Goal: Information Seeking & Learning: Learn about a topic

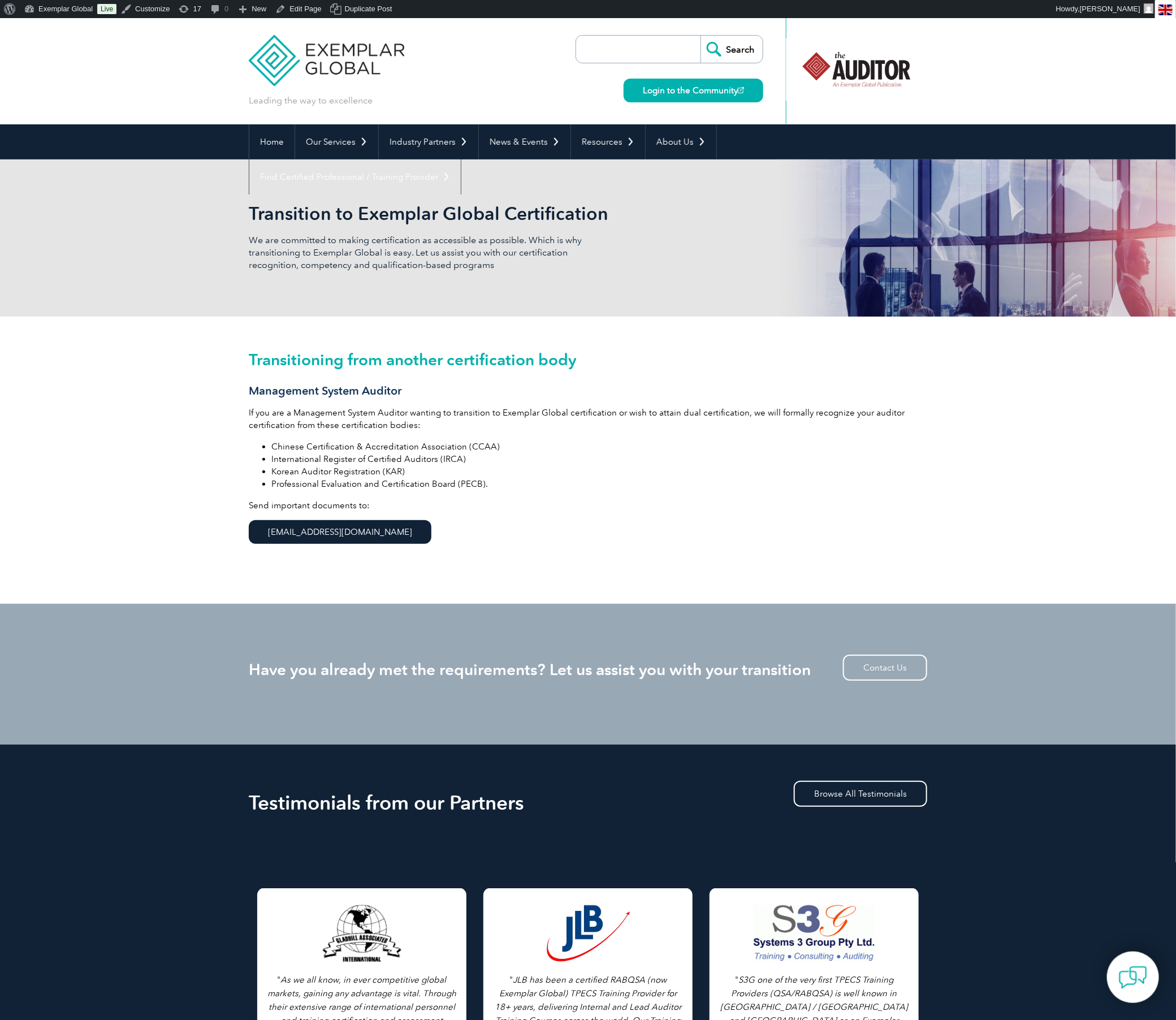
click at [623, 56] on input "search" at bounding box center [641, 49] width 118 height 27
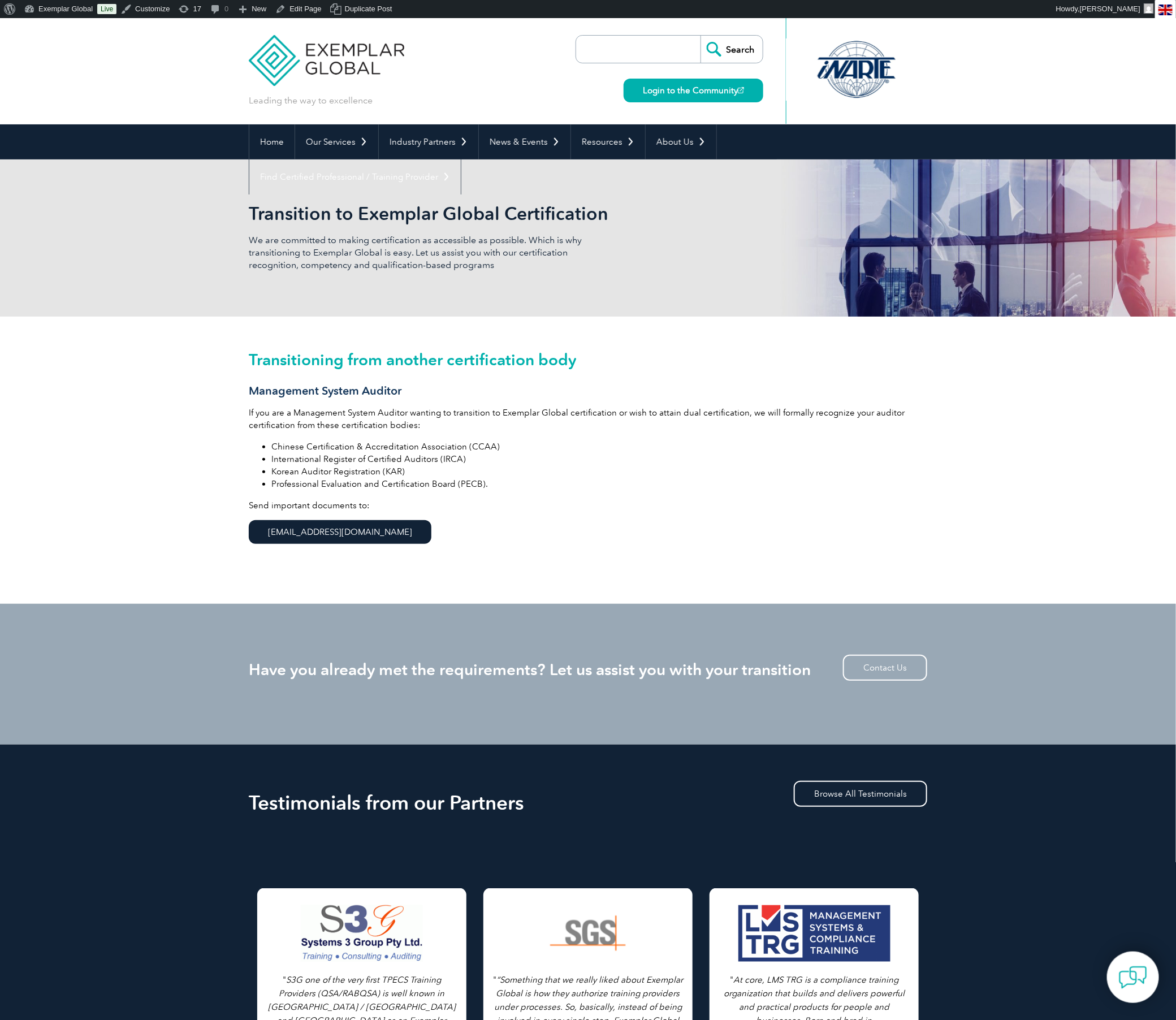
click at [976, 402] on div "Transitioning from another certification body Management System Auditor If you …" at bounding box center [588, 460] width 1176 height 287
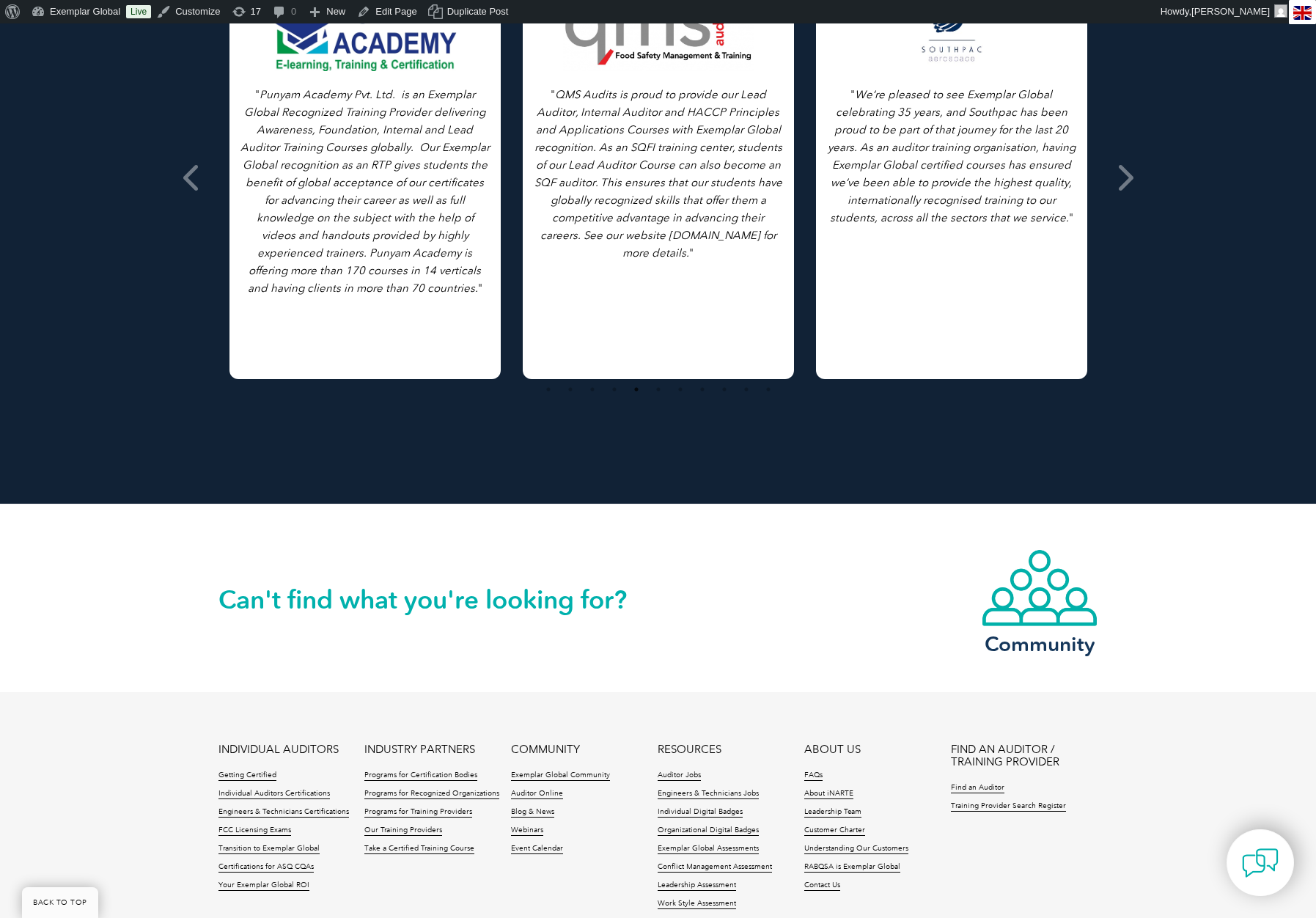
scroll to position [1350, 0]
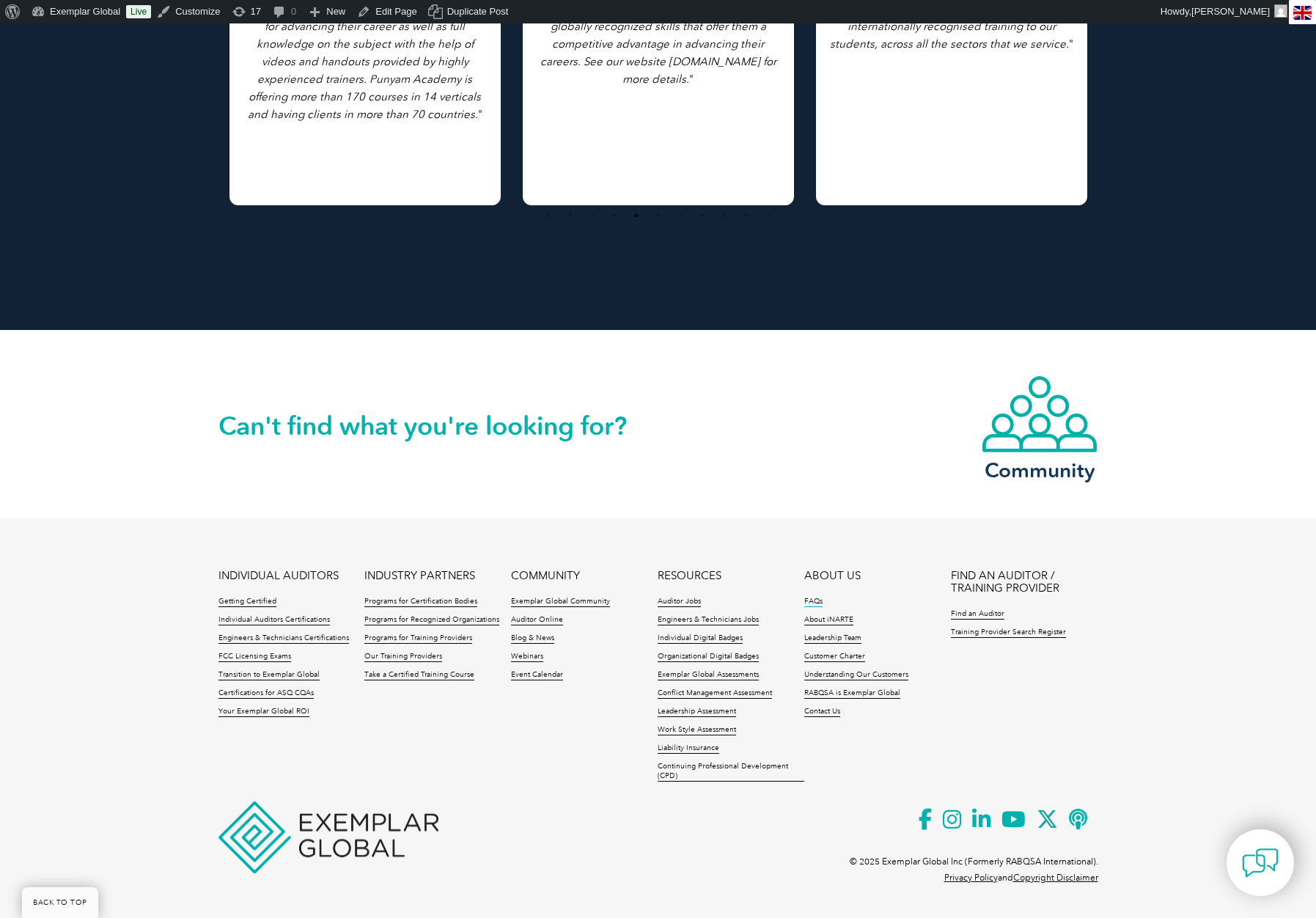
click at [811, 597] on link "FAQs" at bounding box center [814, 602] width 18 height 10
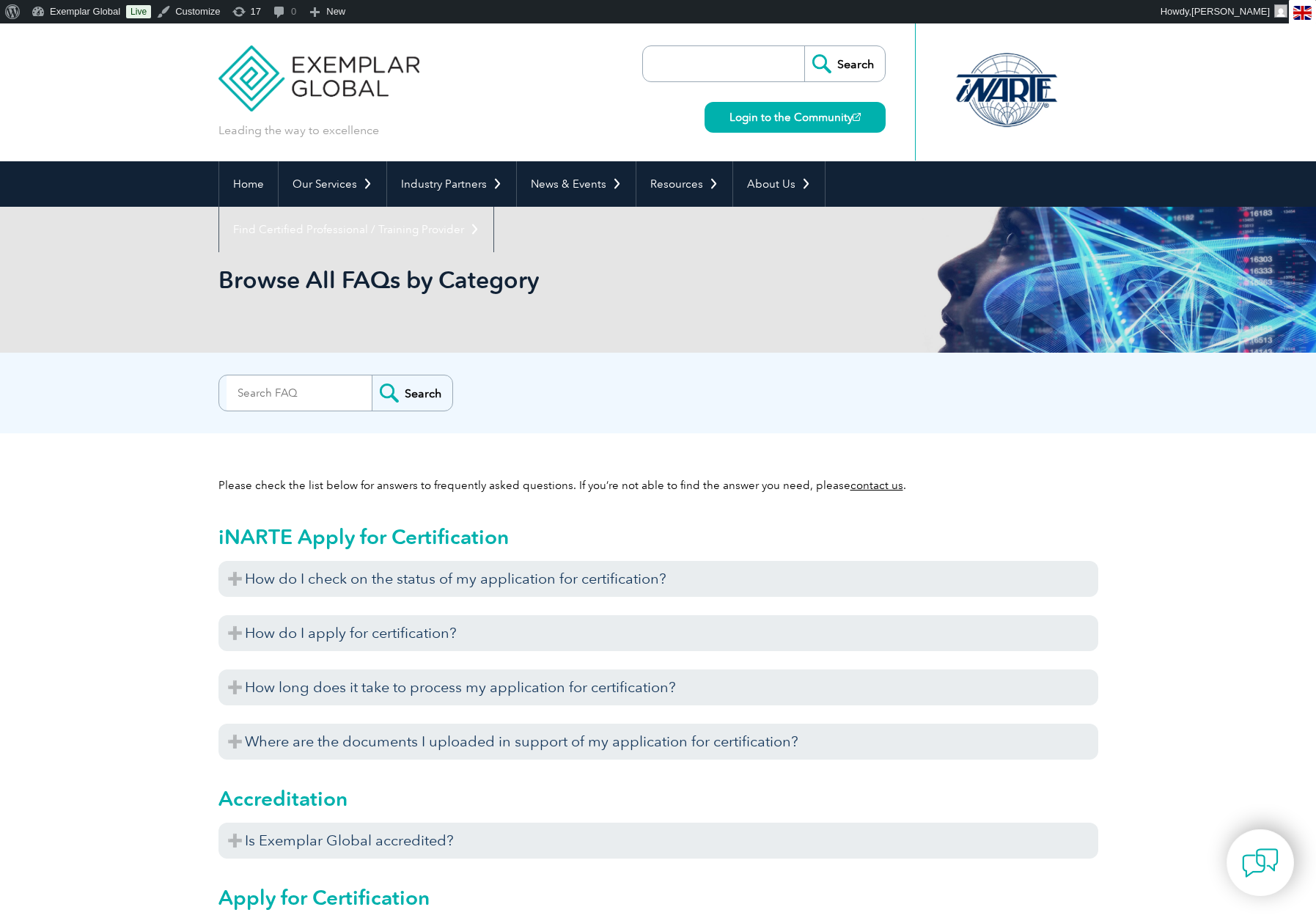
click at [270, 394] on input "search" at bounding box center [299, 392] width 145 height 36
type input "training"
click at [372, 375] on input "Search" at bounding box center [412, 392] width 81 height 36
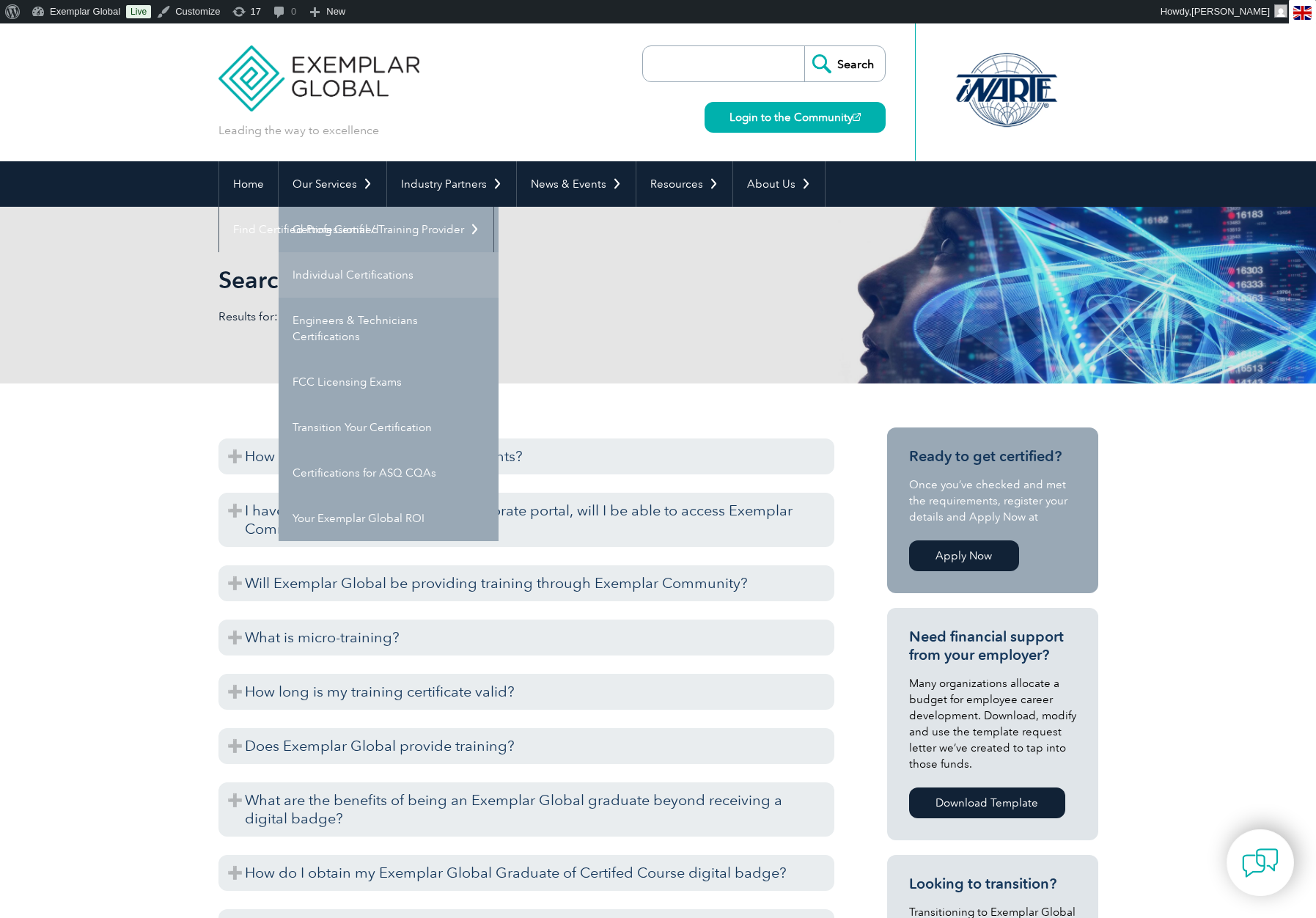
click at [356, 272] on link "Individual Certifications" at bounding box center [388, 274] width 220 height 45
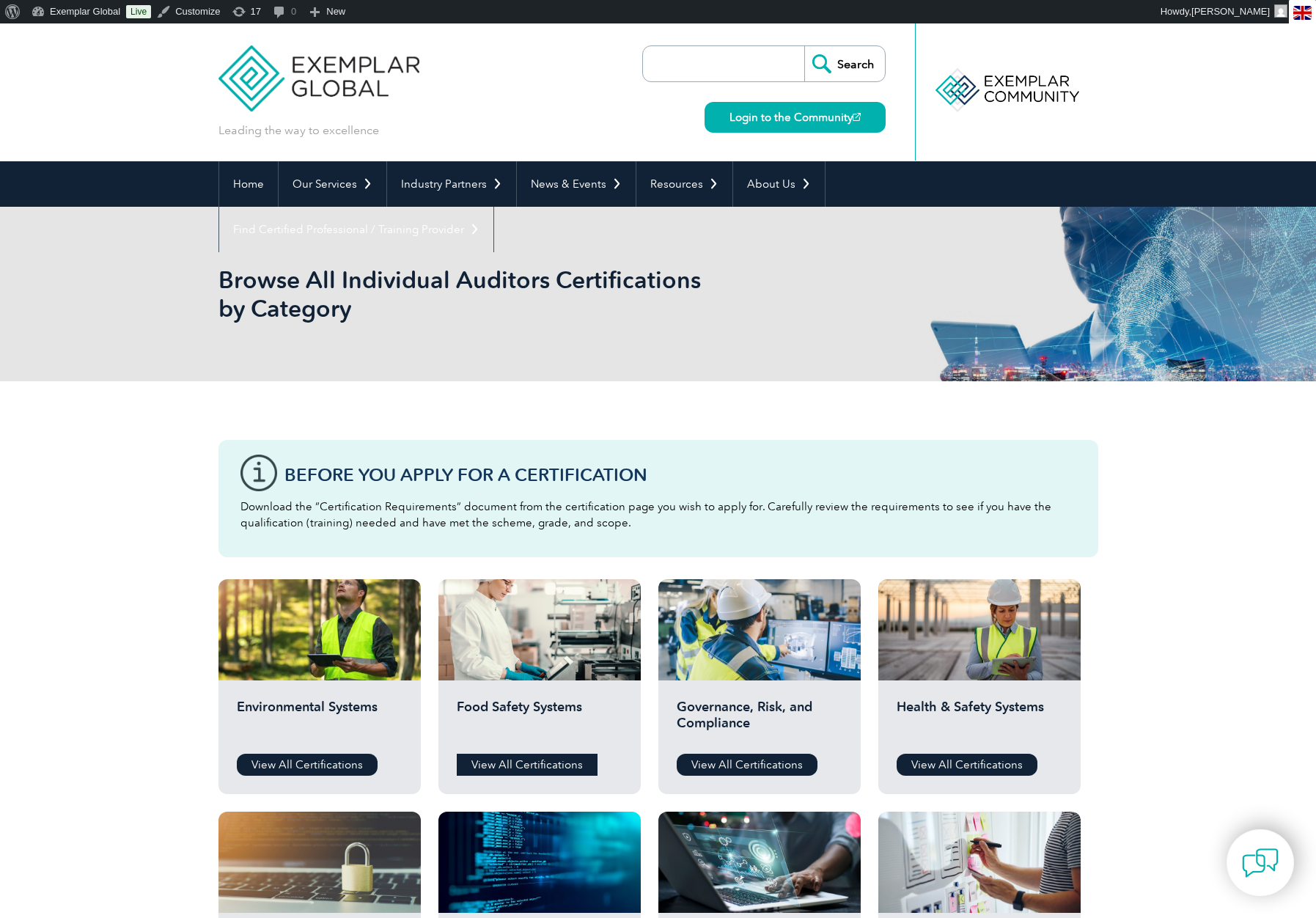
click at [575, 763] on link "View All Certifications" at bounding box center [527, 764] width 140 height 22
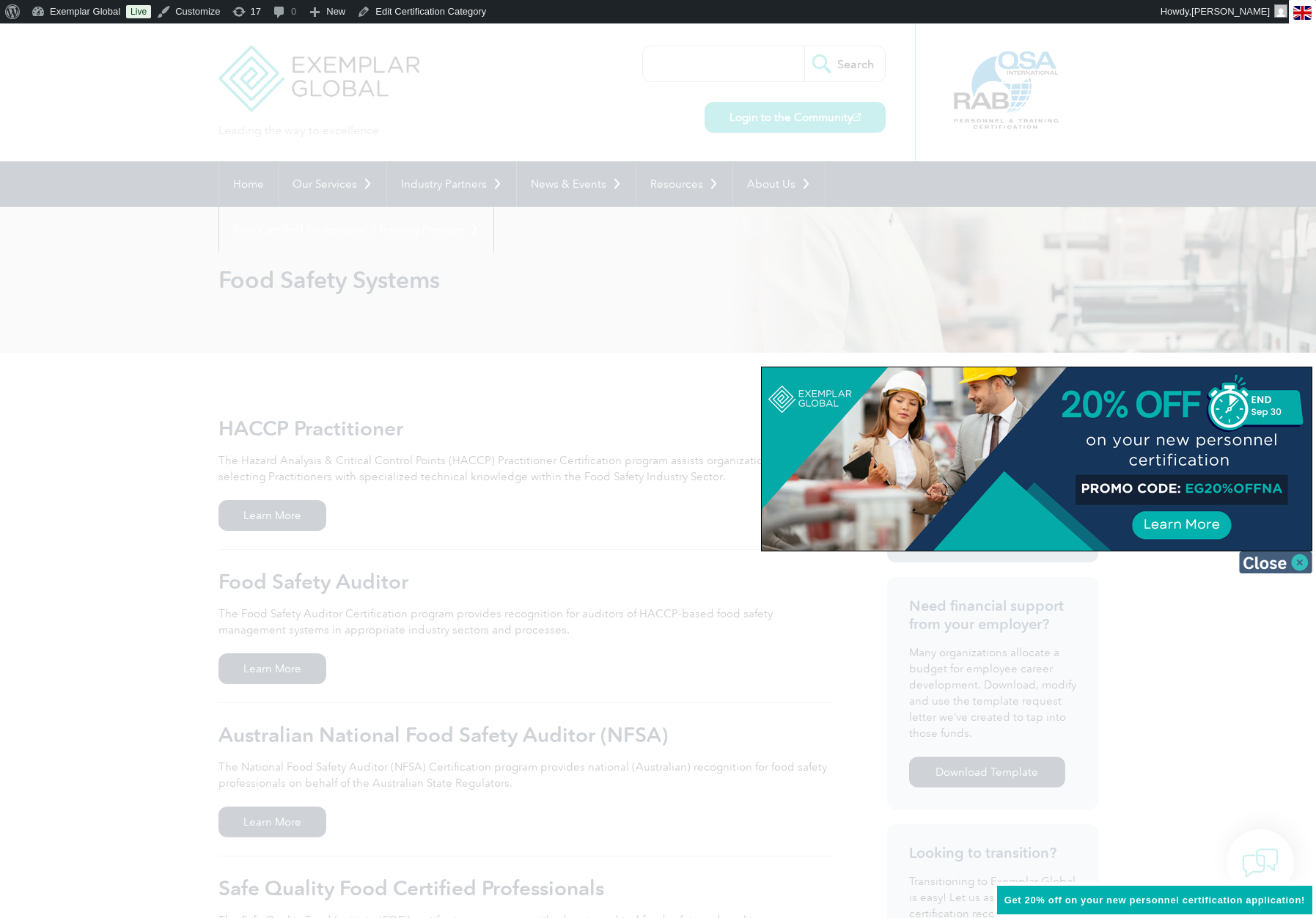
click at [1303, 567] on img at bounding box center [1276, 562] width 74 height 22
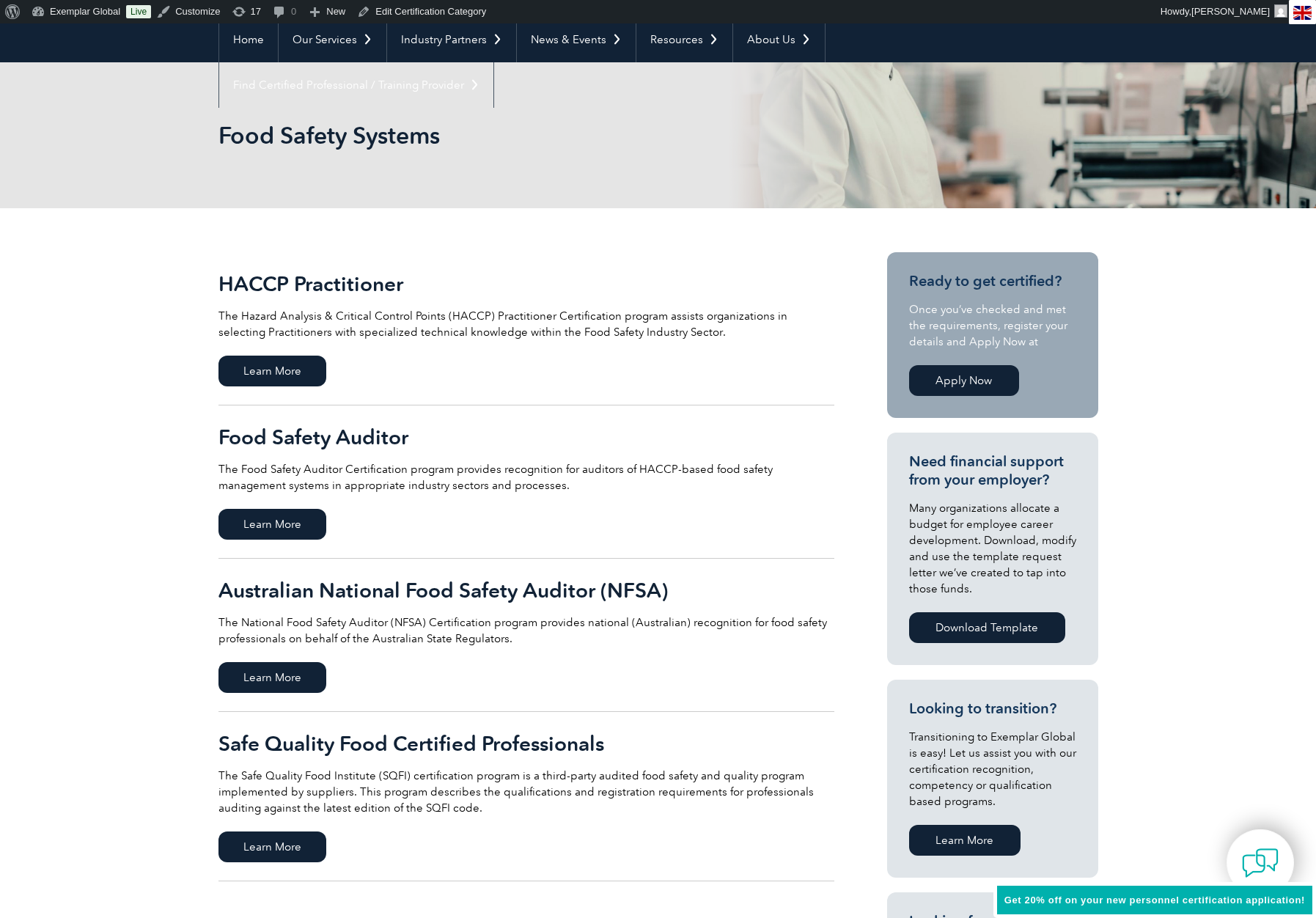
scroll to position [145, 0]
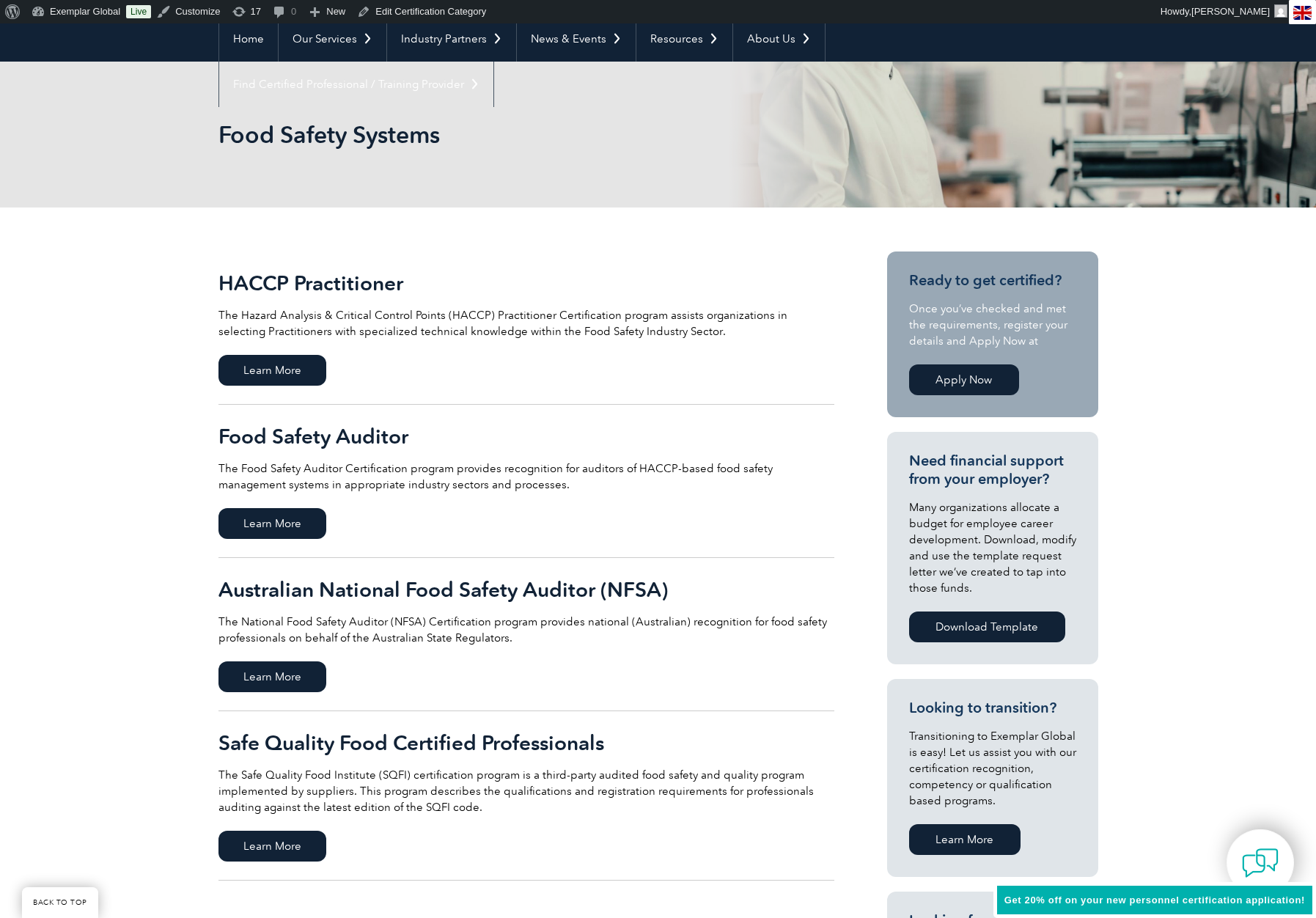
click at [954, 374] on link "Apply Now" at bounding box center [963, 379] width 110 height 31
click at [266, 843] on span "Learn More" at bounding box center [272, 845] width 107 height 31
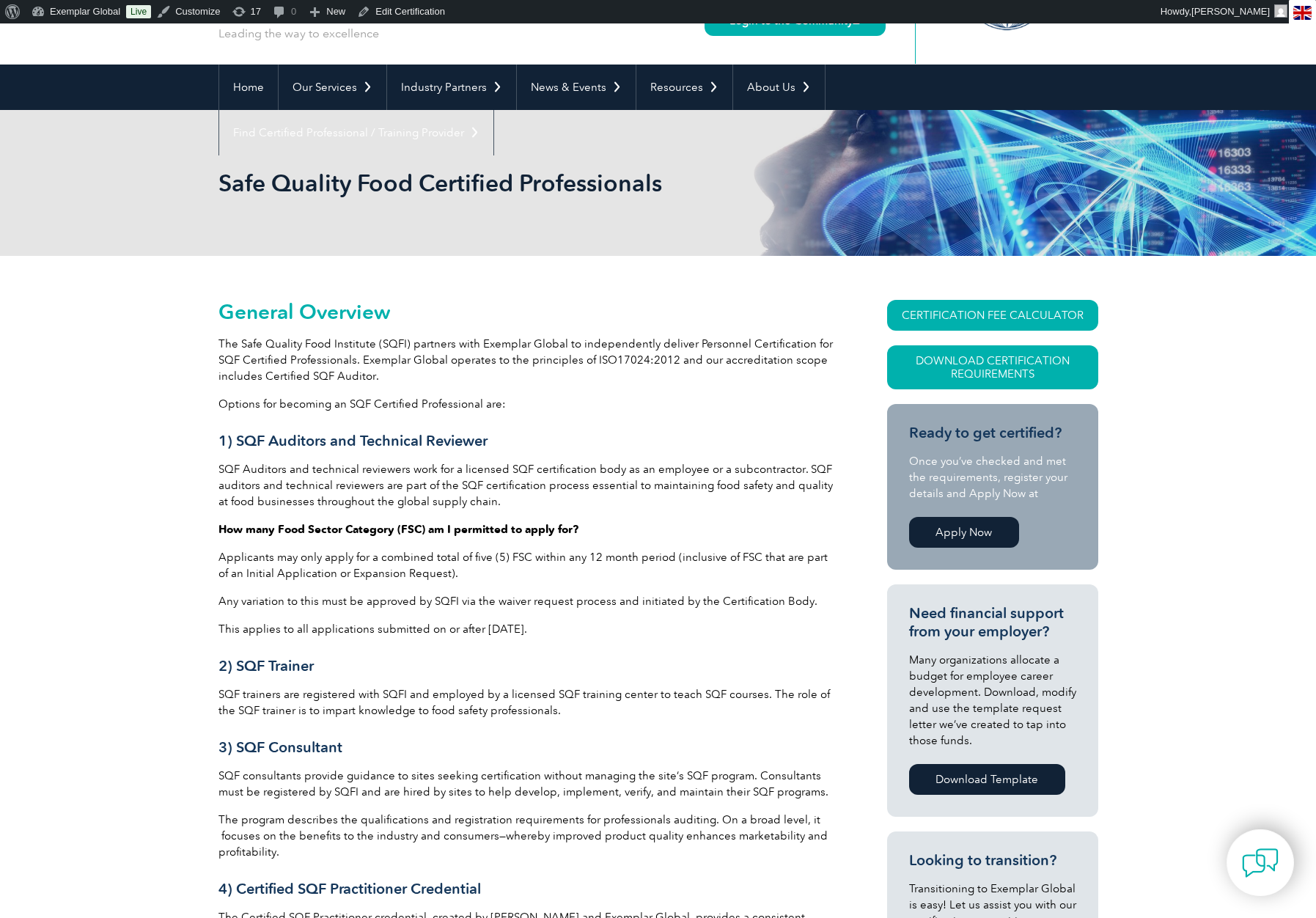
scroll to position [130, 0]
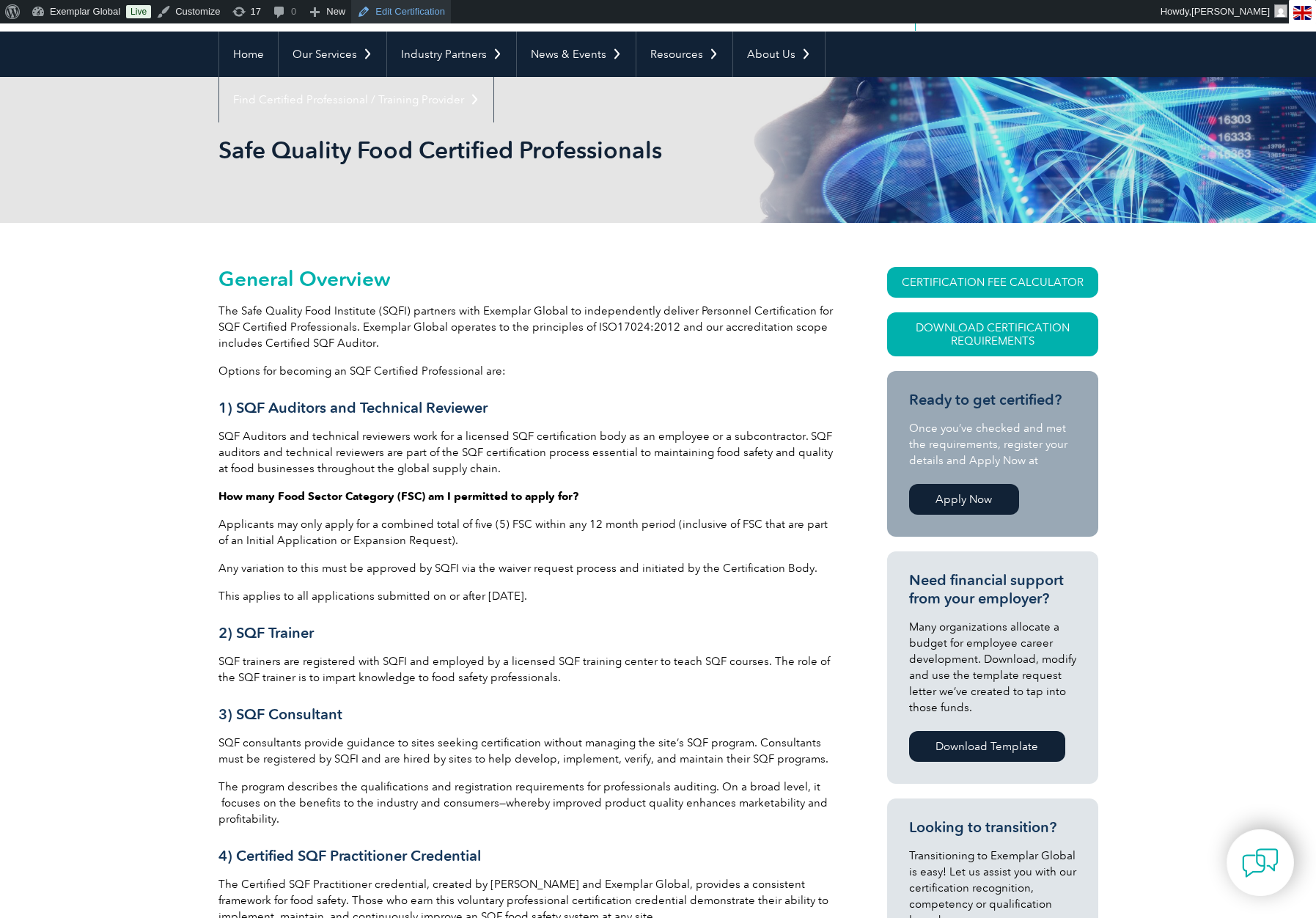
click at [402, 13] on link "Edit Certification" at bounding box center [401, 12] width 100 height 23
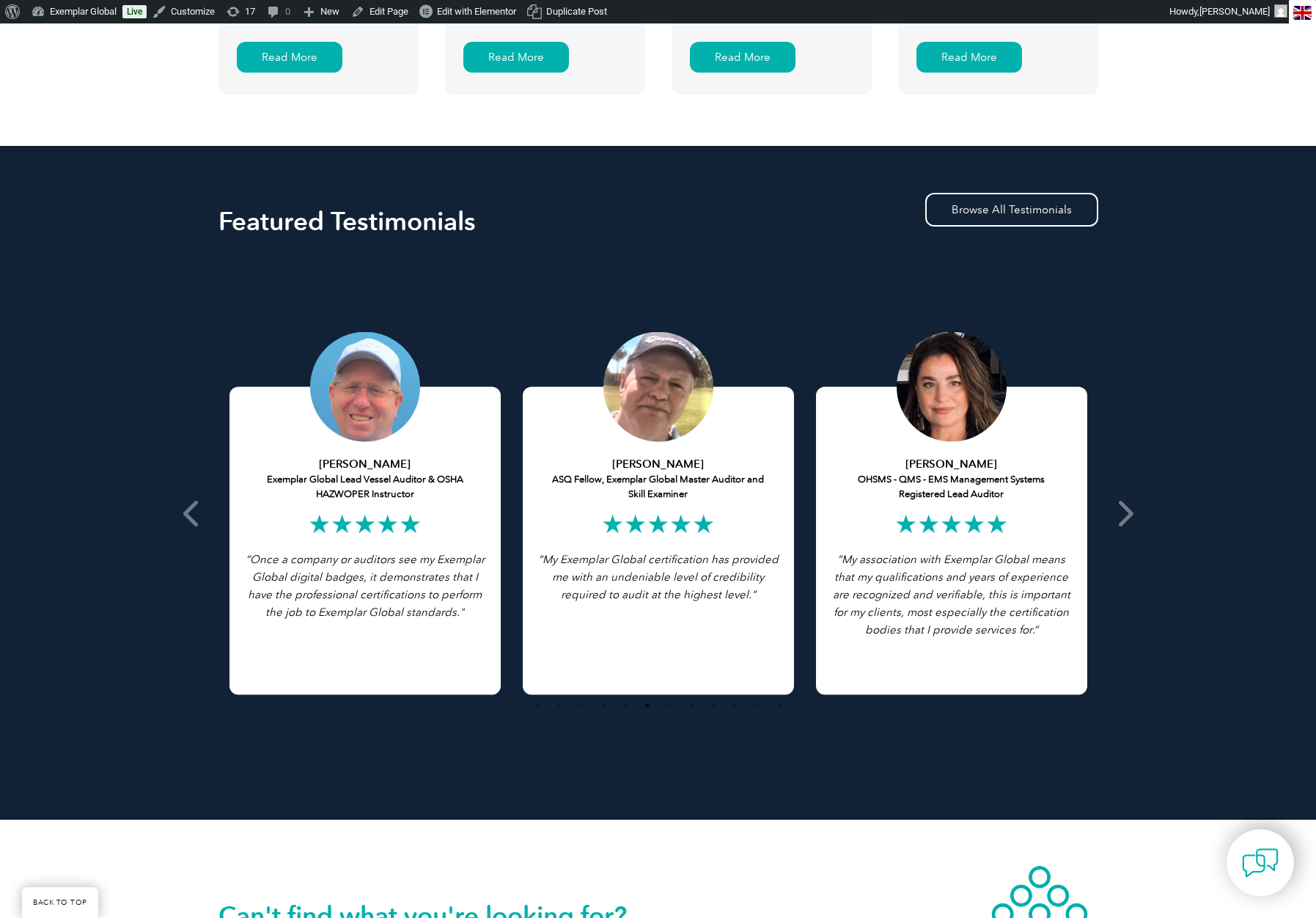
scroll to position [2649, 0]
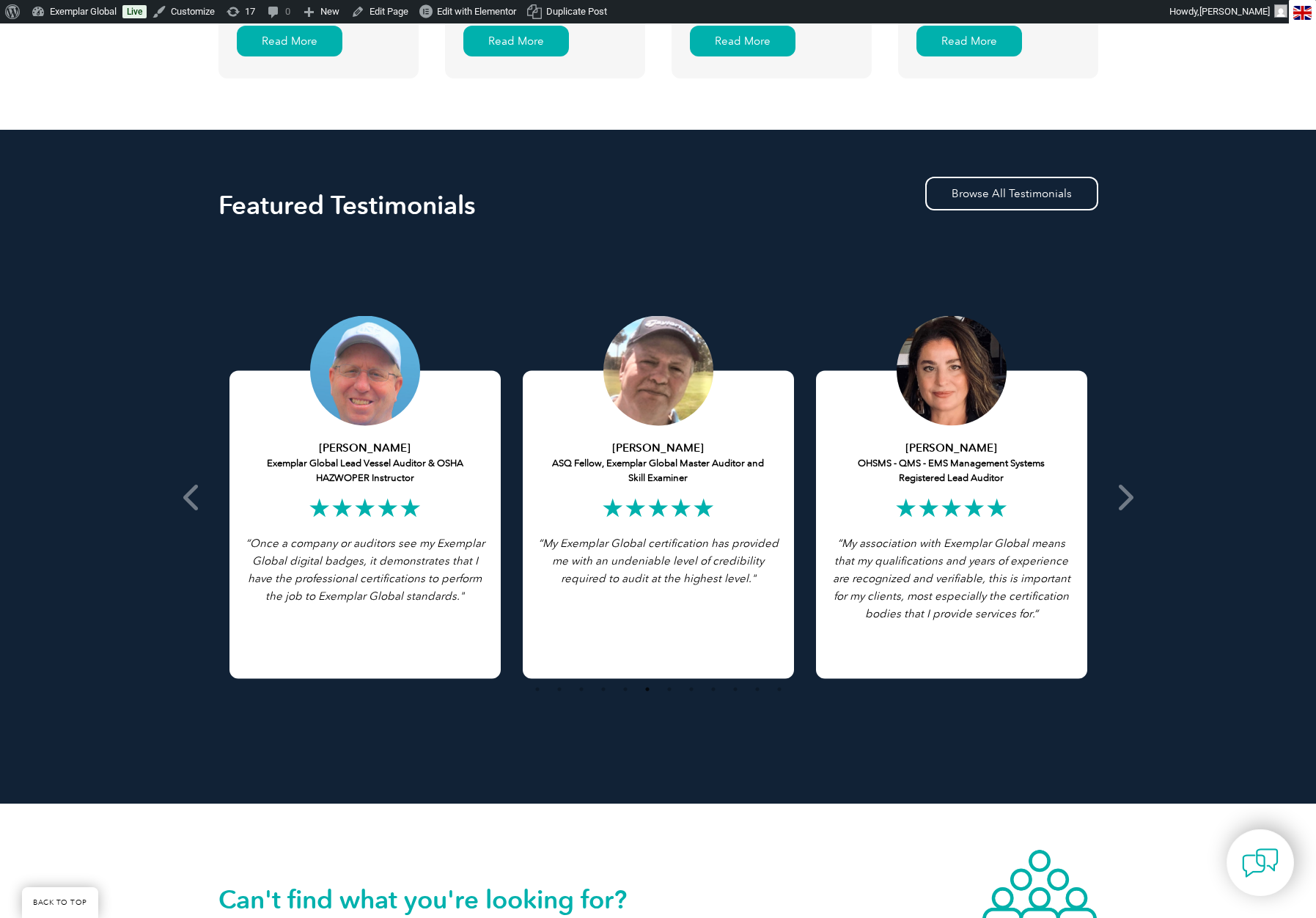
click at [701, 571] on icon "“My Exemplar Global certification has provided me with an undeniable level of c…" at bounding box center [658, 561] width 240 height 49
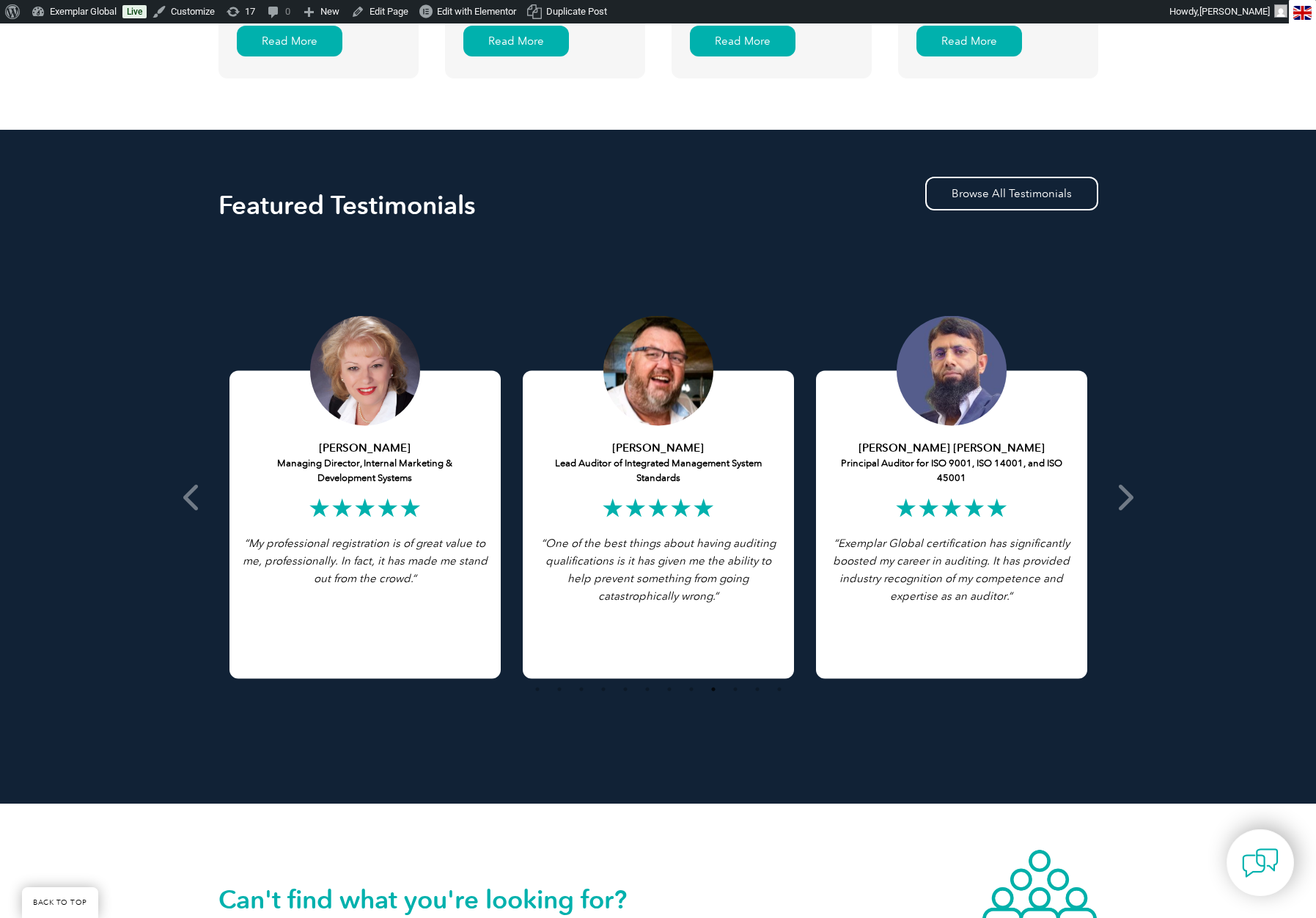
click at [946, 530] on div "Abdur Rahman Farooq Principal Auditor for ISO 9001, ISO 14001, and ISO 45001 ★★…" at bounding box center [952, 525] width 271 height 308
click at [934, 392] on div at bounding box center [951, 370] width 110 height 110
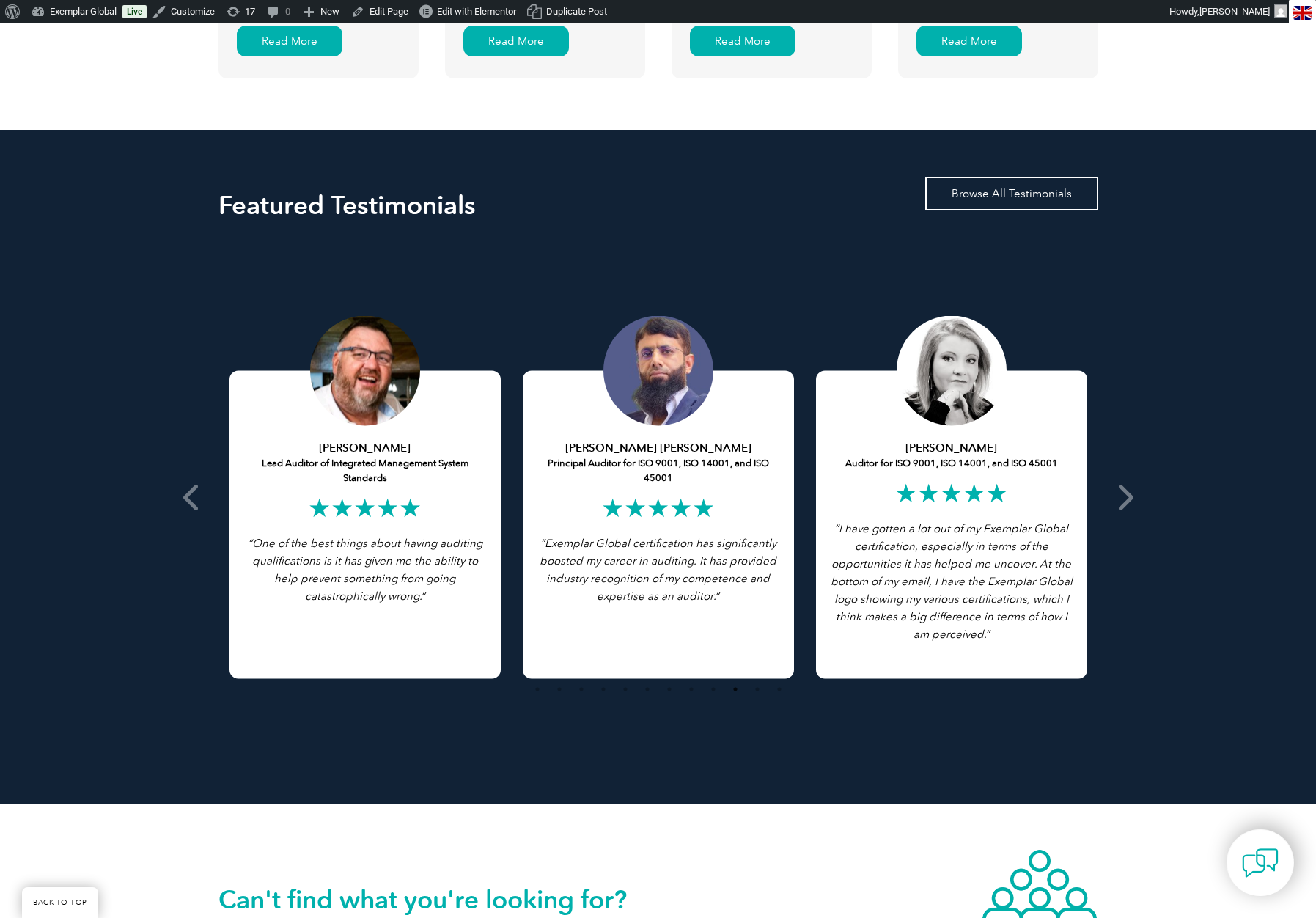
click at [1014, 186] on link "Browse All Testimonials" at bounding box center [1011, 193] width 173 height 34
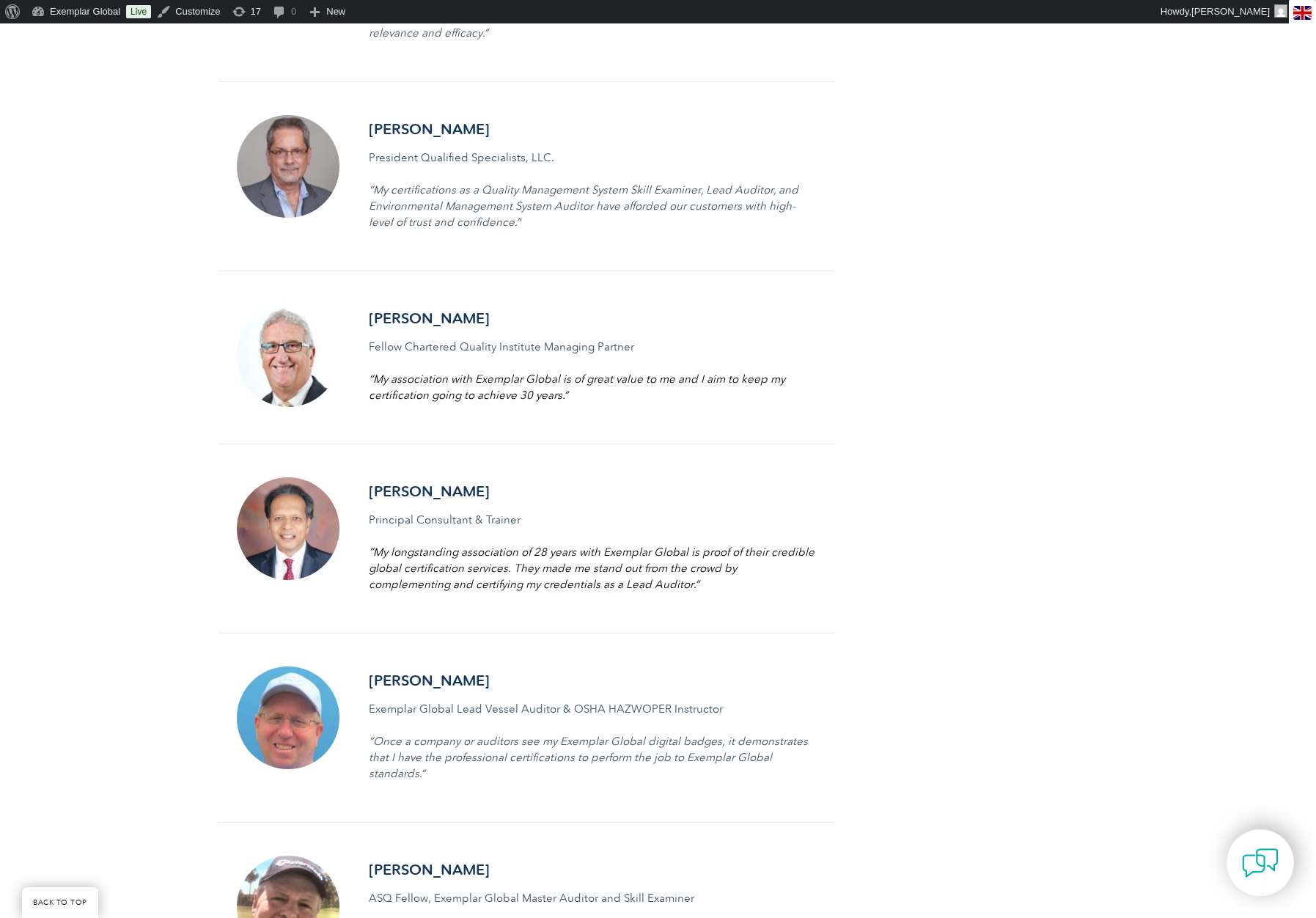
scroll to position [1152, 0]
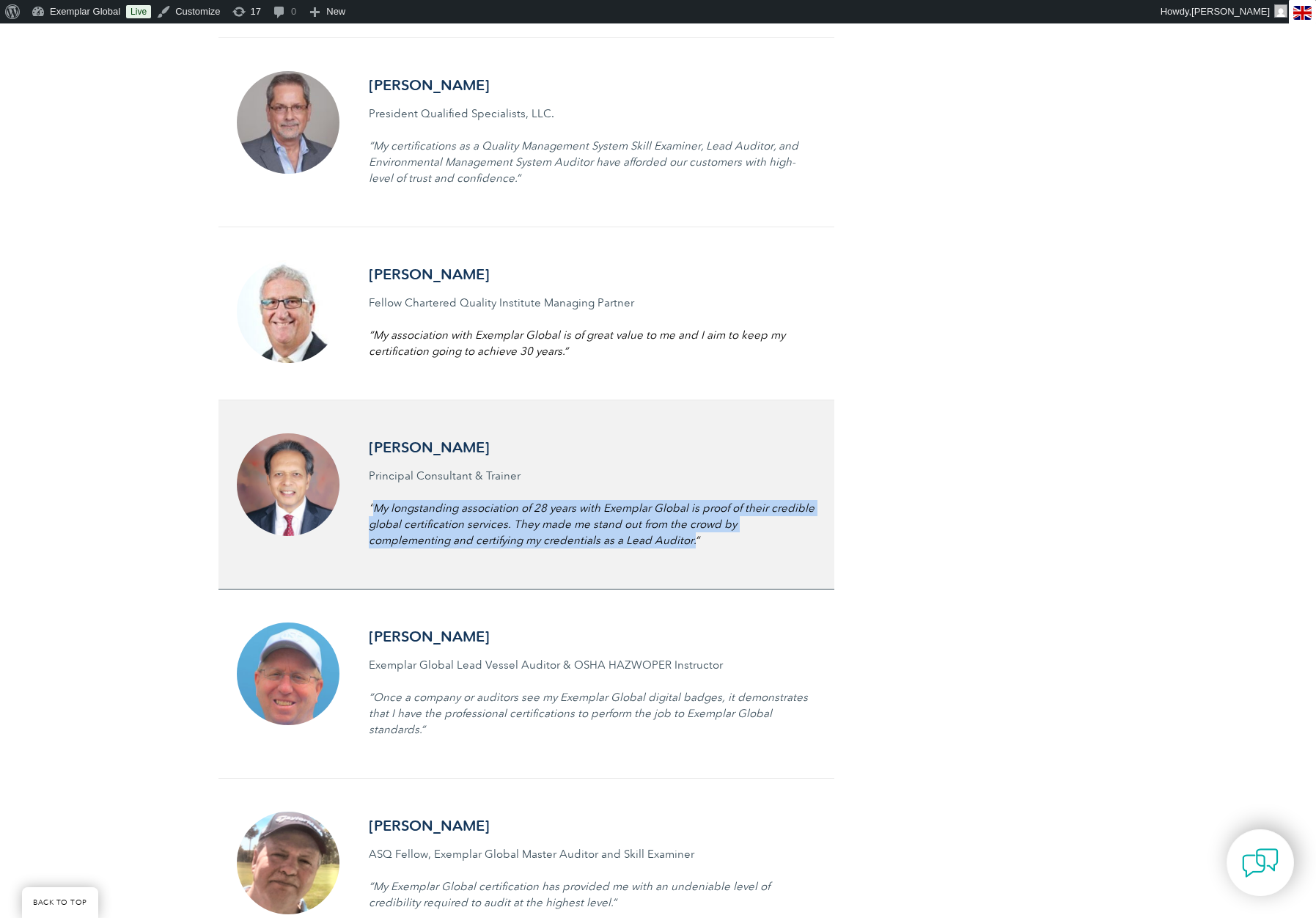
drag, startPoint x: 376, startPoint y: 492, endPoint x: 606, endPoint y: 519, distance: 231.6
click at [606, 519] on span "My longstanding association of 28 years with Exemplar Global is proof of their …" at bounding box center [591, 524] width 446 height 45
copy span "My longstanding association of 28 years with Exemplar Global is proof of their …"
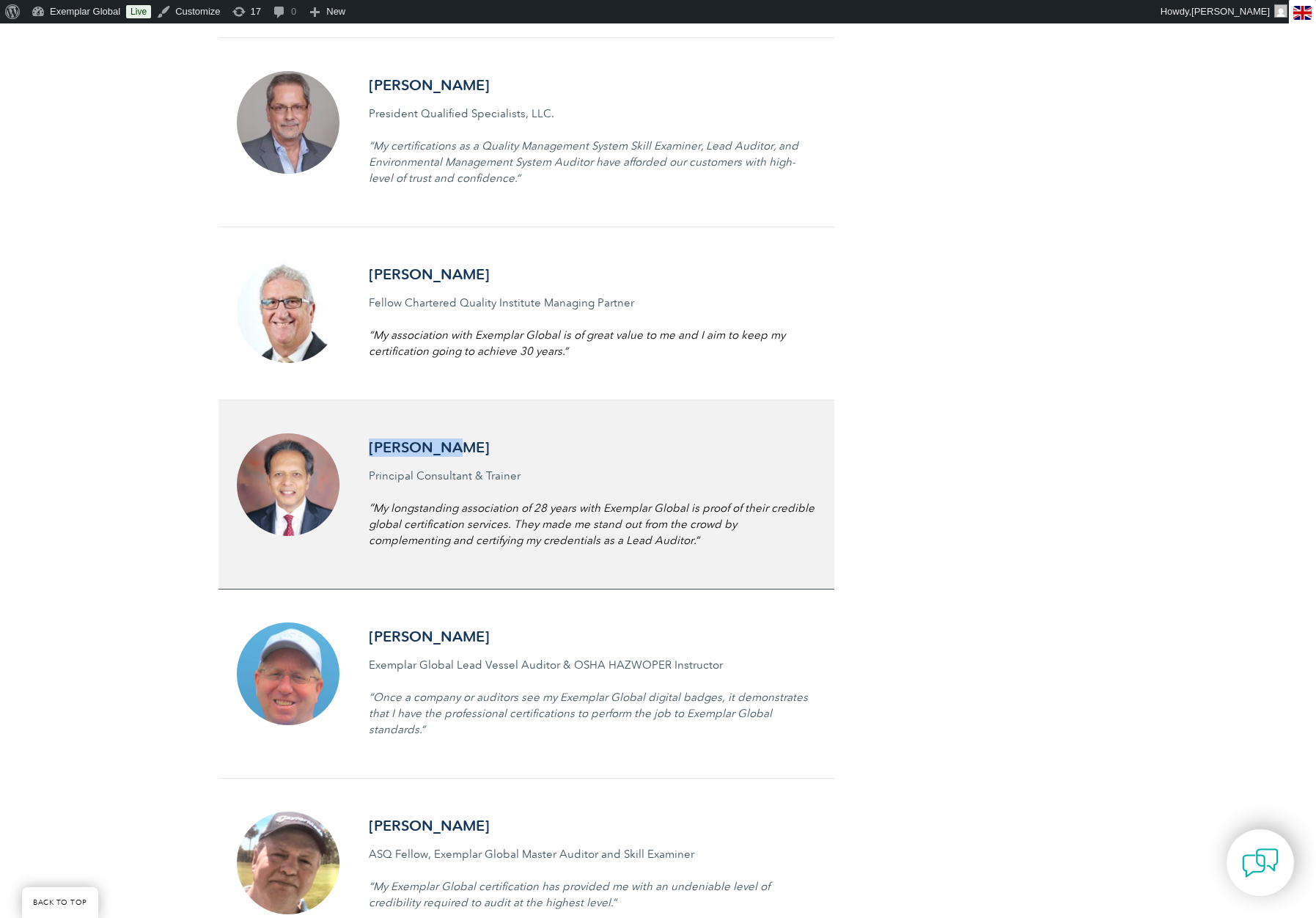
drag, startPoint x: 370, startPoint y: 430, endPoint x: 451, endPoint y: 435, distance: 81.2
click at [451, 439] on h3 "Afaq Ahmed" at bounding box center [591, 448] width 447 height 18
copy h3 "Afaq Ahmed"
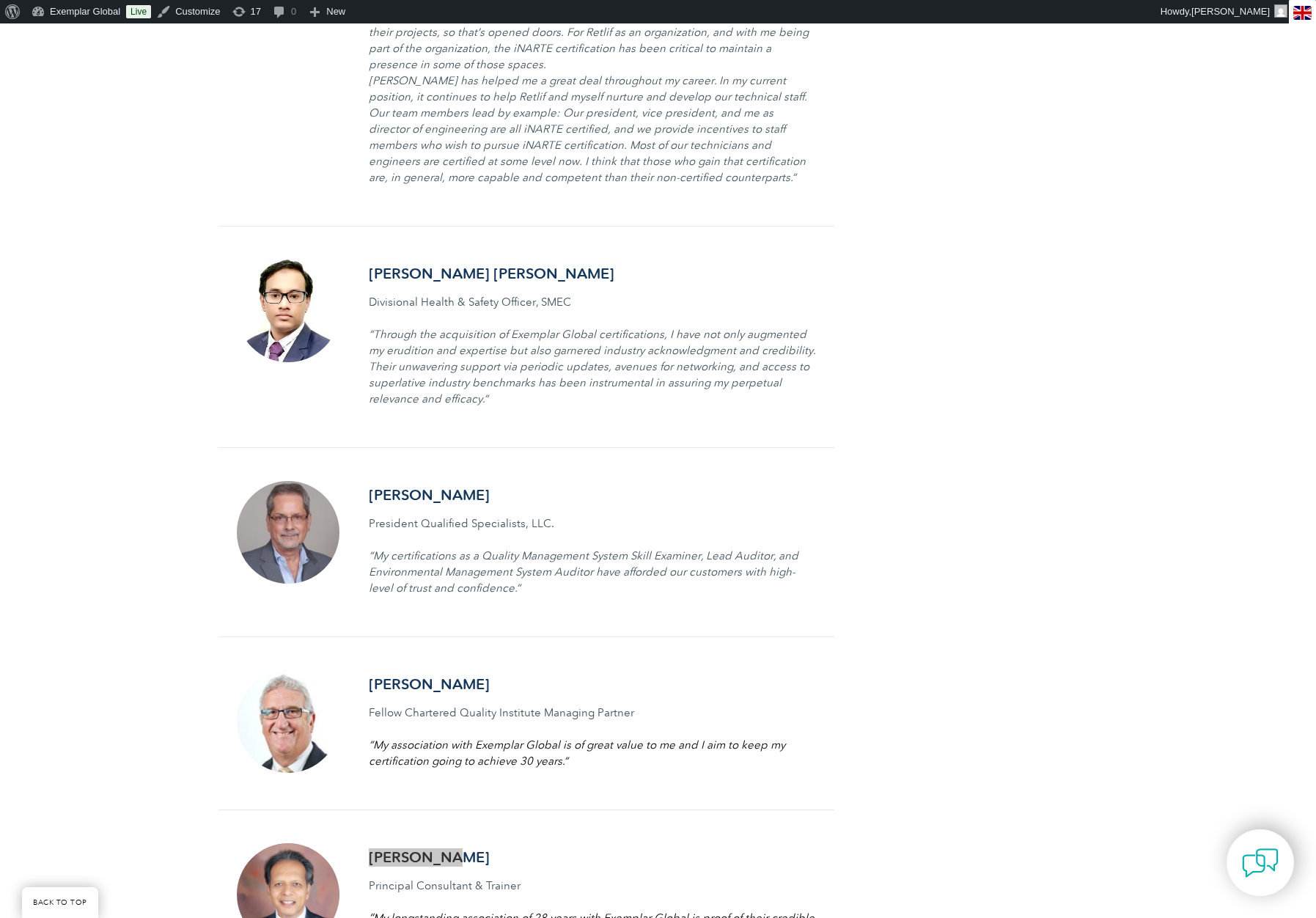
scroll to position [731, 0]
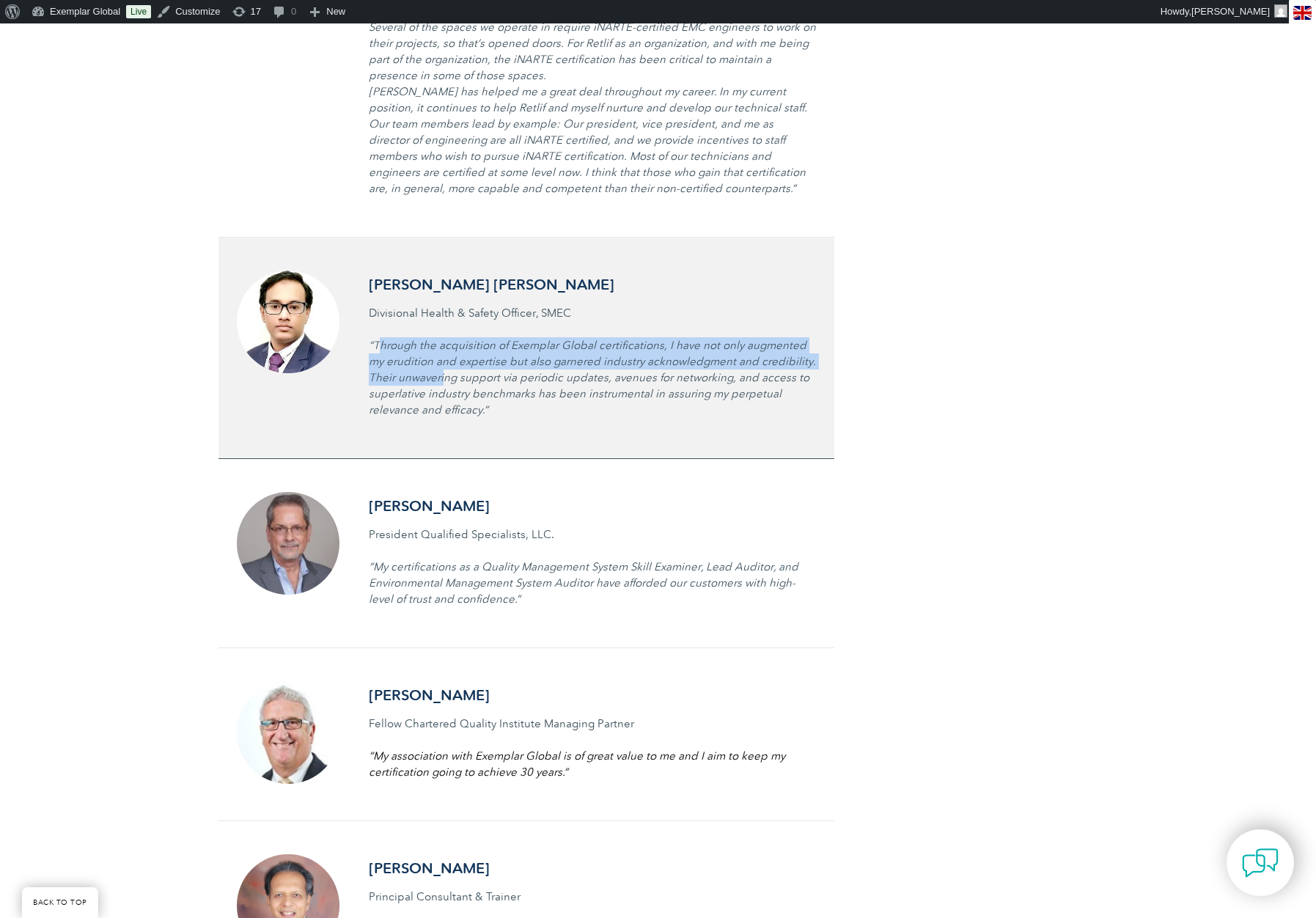
drag, startPoint x: 377, startPoint y: 329, endPoint x: 416, endPoint y: 360, distance: 49.8
click at [416, 360] on icon "“Through the acquisition of Exemplar Global certifications, I have not only aug…" at bounding box center [591, 378] width 447 height 78
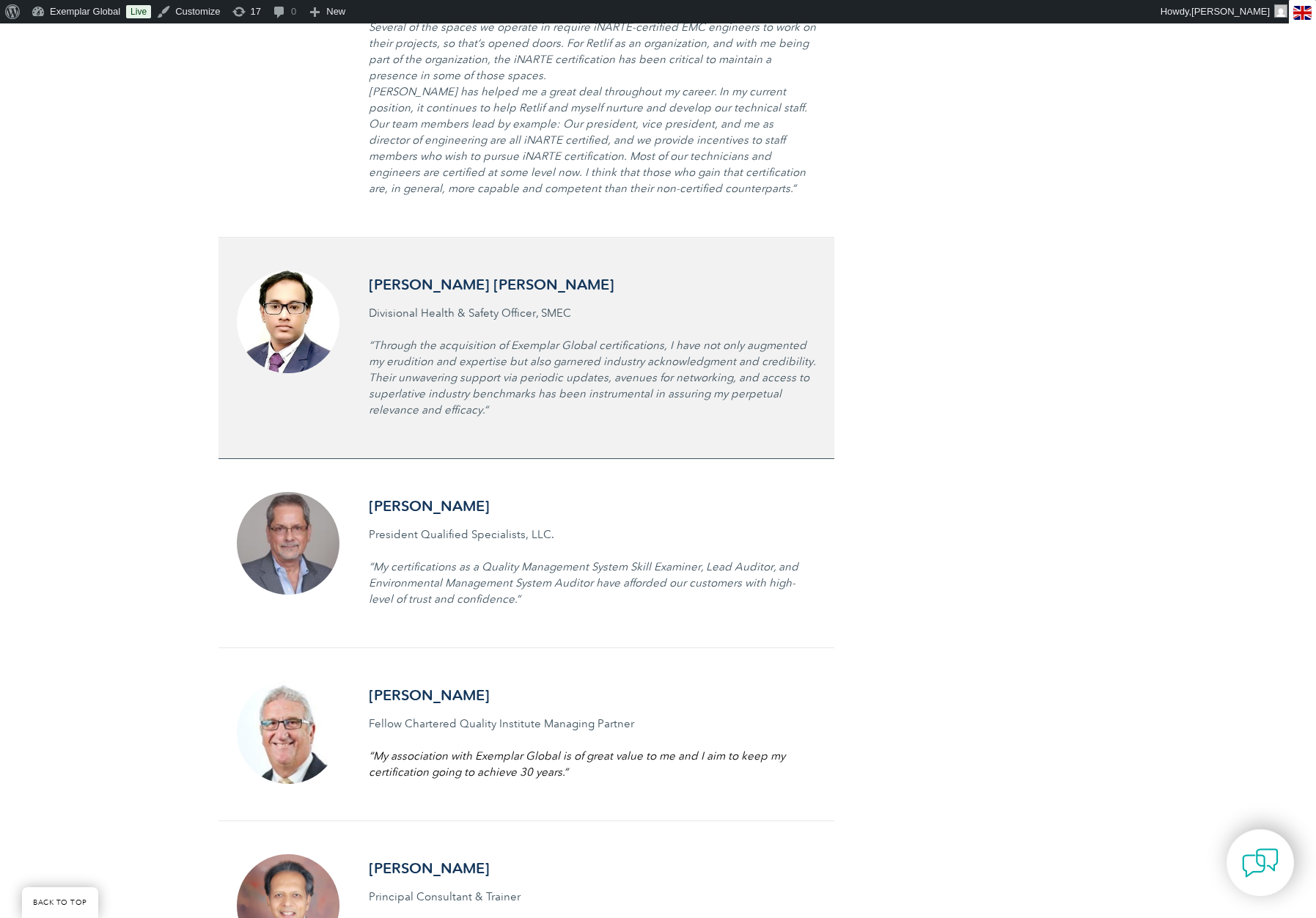
click at [582, 381] on icon "“Through the acquisition of Exemplar Global certifications, I have not only aug…" at bounding box center [591, 378] width 447 height 78
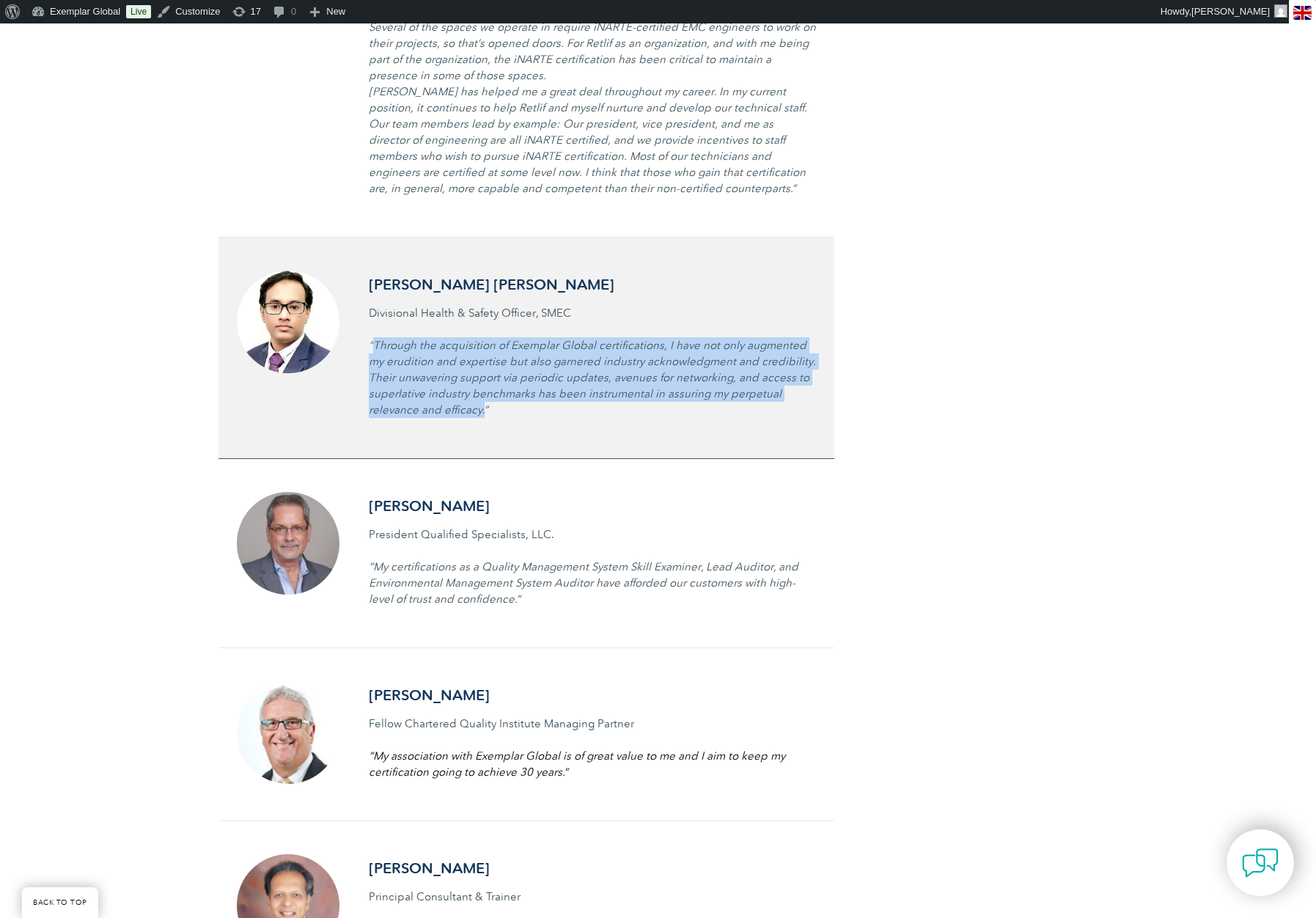
drag, startPoint x: 374, startPoint y: 329, endPoint x: 482, endPoint y: 396, distance: 127.1
click at [482, 396] on icon "“Through the acquisition of Exemplar Global certifications, I have not only aug…" at bounding box center [591, 378] width 447 height 78
copy icon "Through the acquisition of Exemplar Global certifications, I have not only augm…"
drag, startPoint x: 601, startPoint y: 270, endPoint x: 387, endPoint y: 271, distance: 214.0
click at [387, 276] on h3 "Dr. Syed Mahmood Shahidul Islam" at bounding box center [591, 285] width 447 height 18
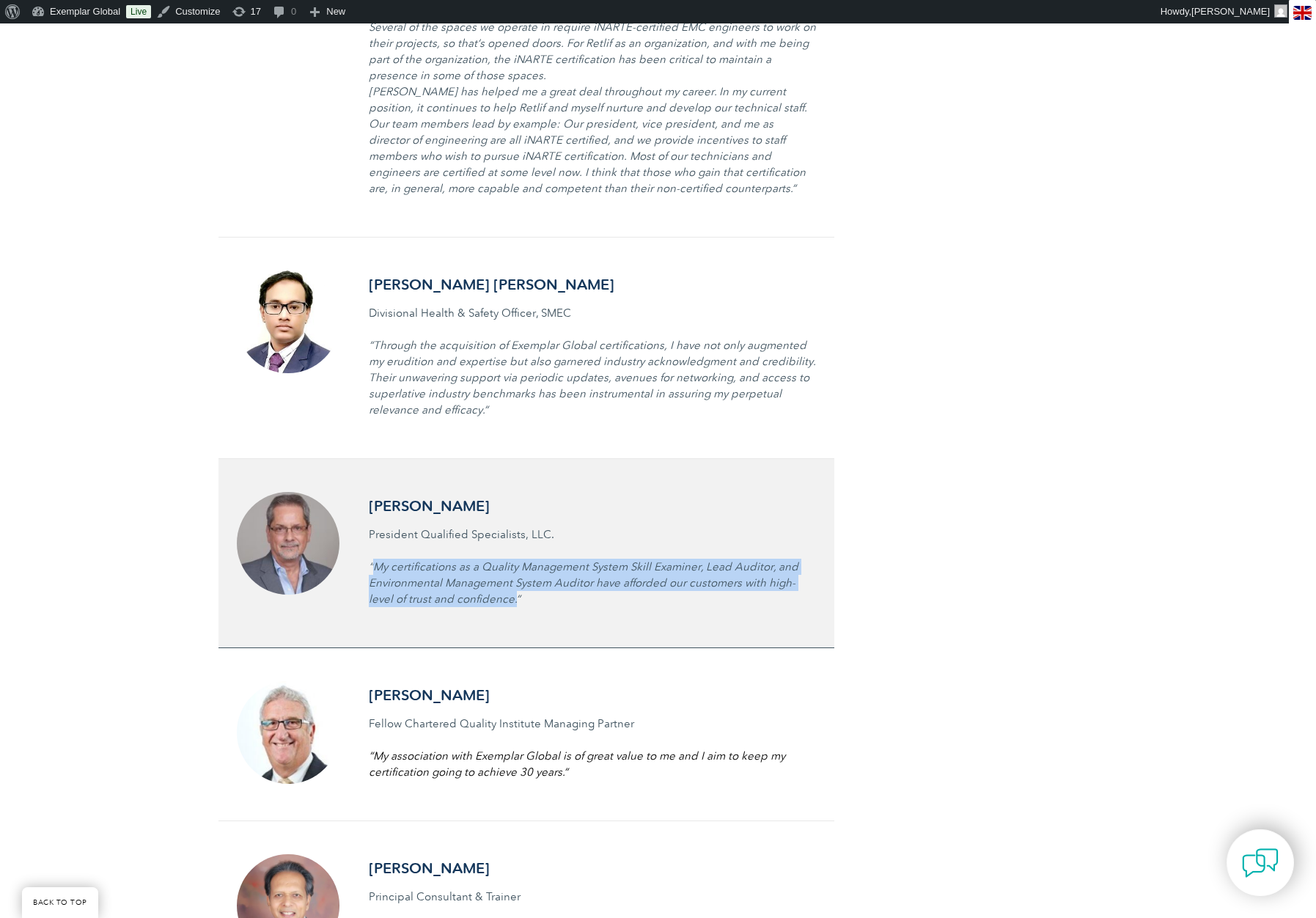
drag, startPoint x: 374, startPoint y: 548, endPoint x: 488, endPoint y: 579, distance: 118.1
click at [488, 579] on icon "“My certifications as a Quality Management System Skill Examiner, Lead Auditor,…" at bounding box center [583, 583] width 430 height 45
copy icon "My certifications as a Quality Management System Skill Examiner, Lead Auditor, …"
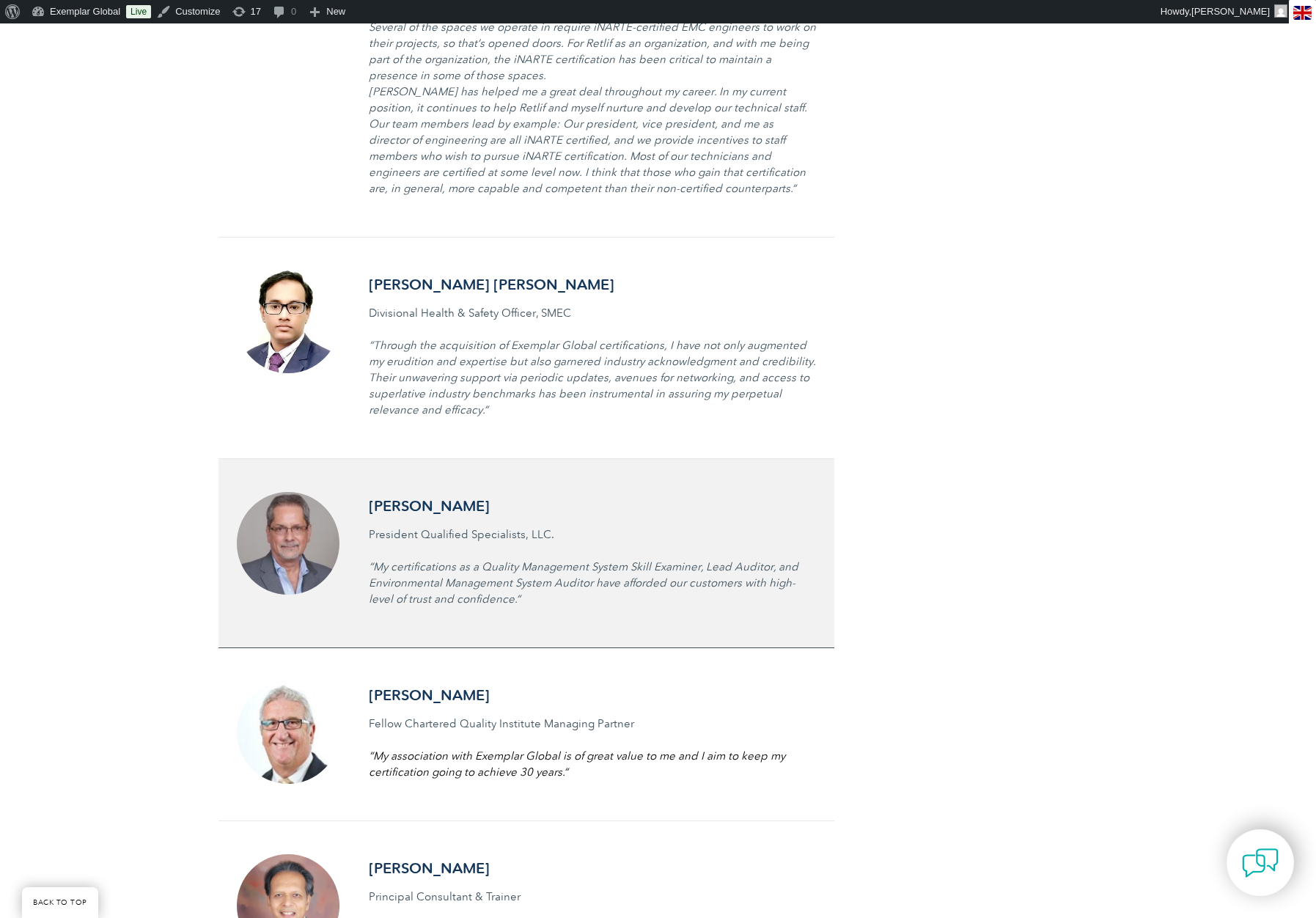
click at [479, 497] on h3 "Bud Weightman" at bounding box center [591, 507] width 447 height 18
click at [475, 497] on h3 "Bud Weightman" at bounding box center [591, 507] width 447 height 18
drag, startPoint x: 481, startPoint y: 489, endPoint x: 370, endPoint y: 486, distance: 111.0
click at [370, 497] on h3 "Bud Weightman" at bounding box center [591, 507] width 447 height 18
copy h3 "Bud Weightman"
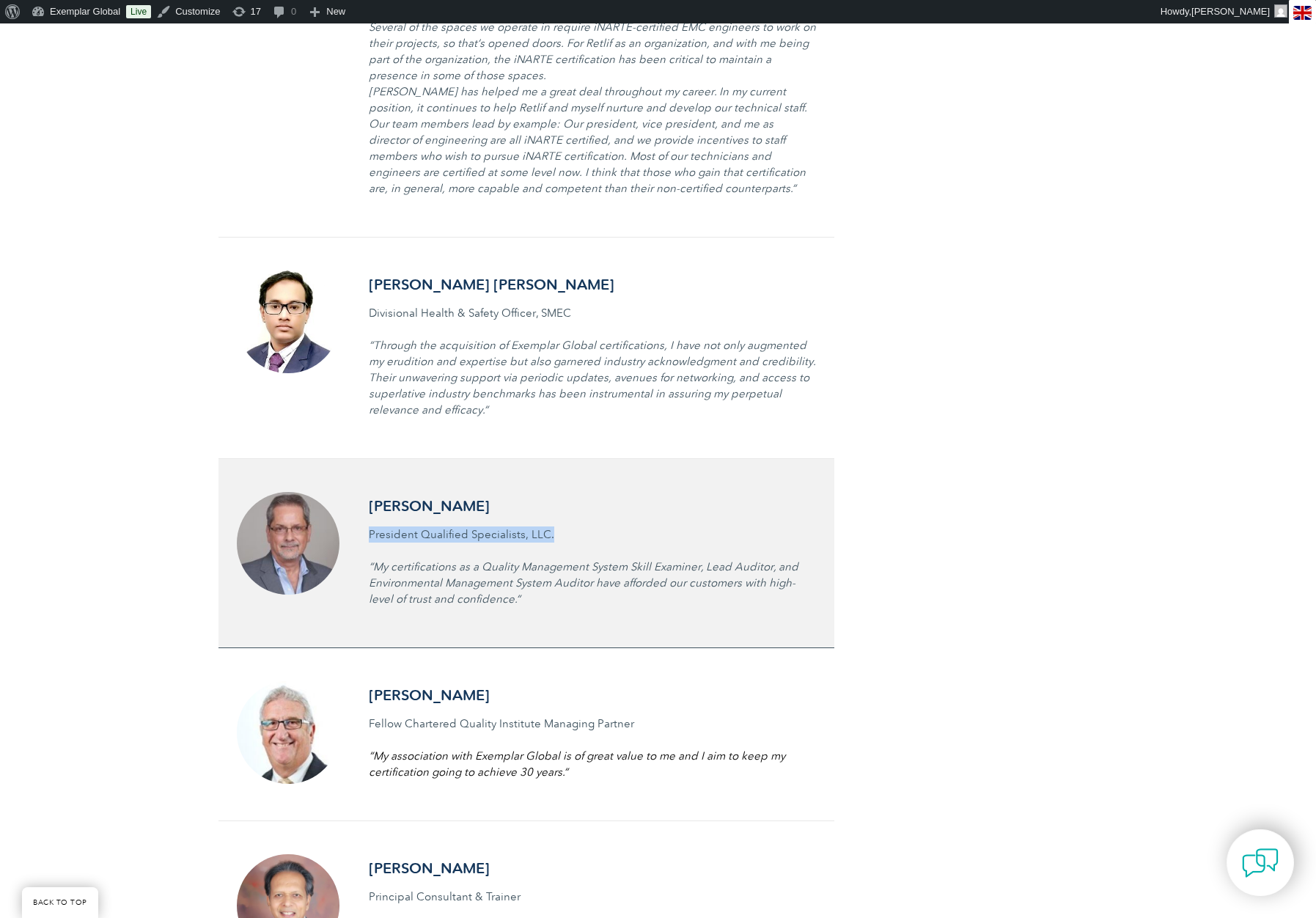
drag, startPoint x: 550, startPoint y: 520, endPoint x: 369, endPoint y: 523, distance: 181.0
click at [369, 526] on p "President Qualified Specialists, LLC." at bounding box center [591, 542] width 447 height 32
copy p "President Qualified Specialists, LLC."
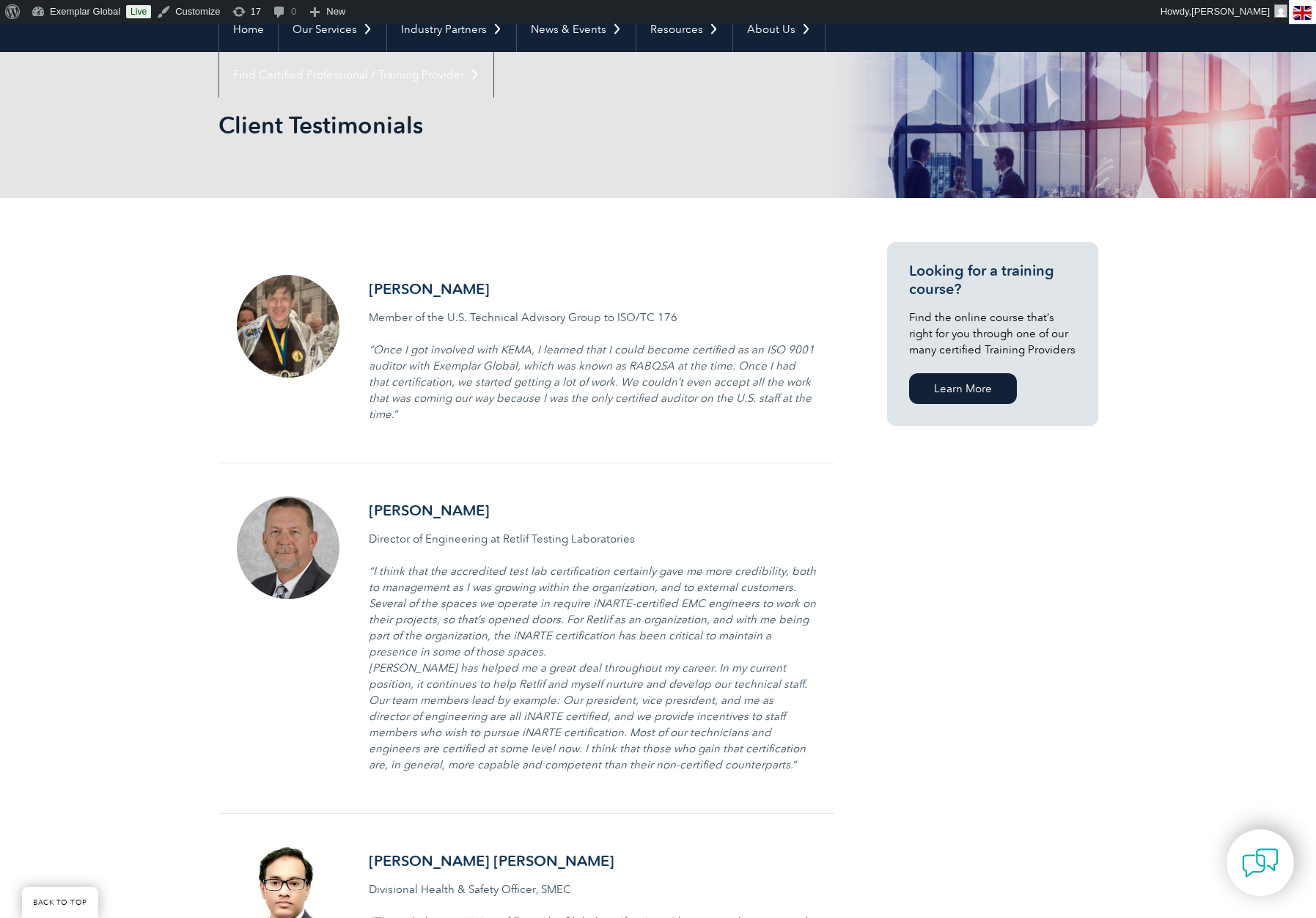
scroll to position [0, 0]
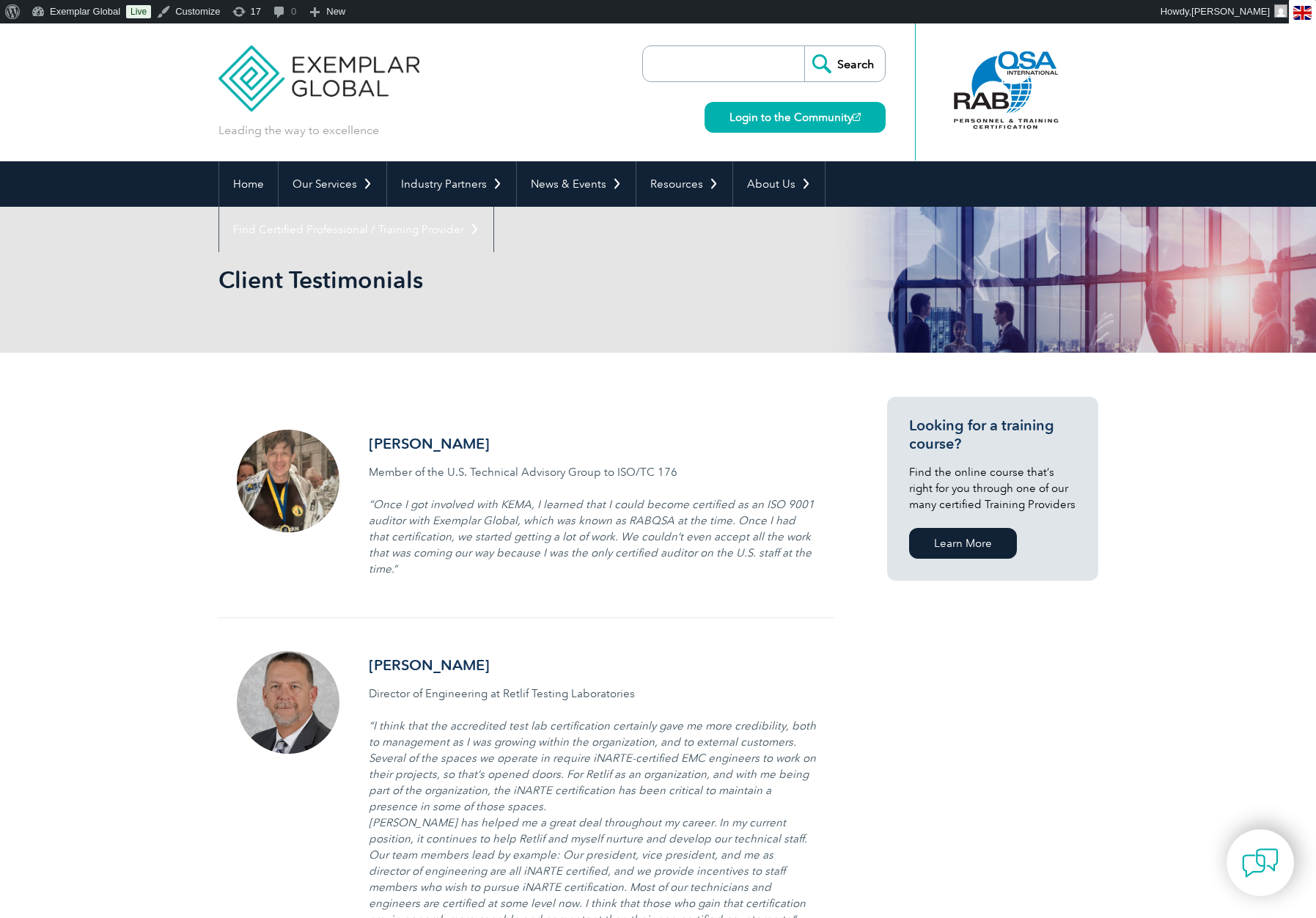
click at [724, 63] on input "search" at bounding box center [727, 64] width 154 height 36
type input "discount"
click at [848, 57] on input "Search" at bounding box center [845, 64] width 81 height 36
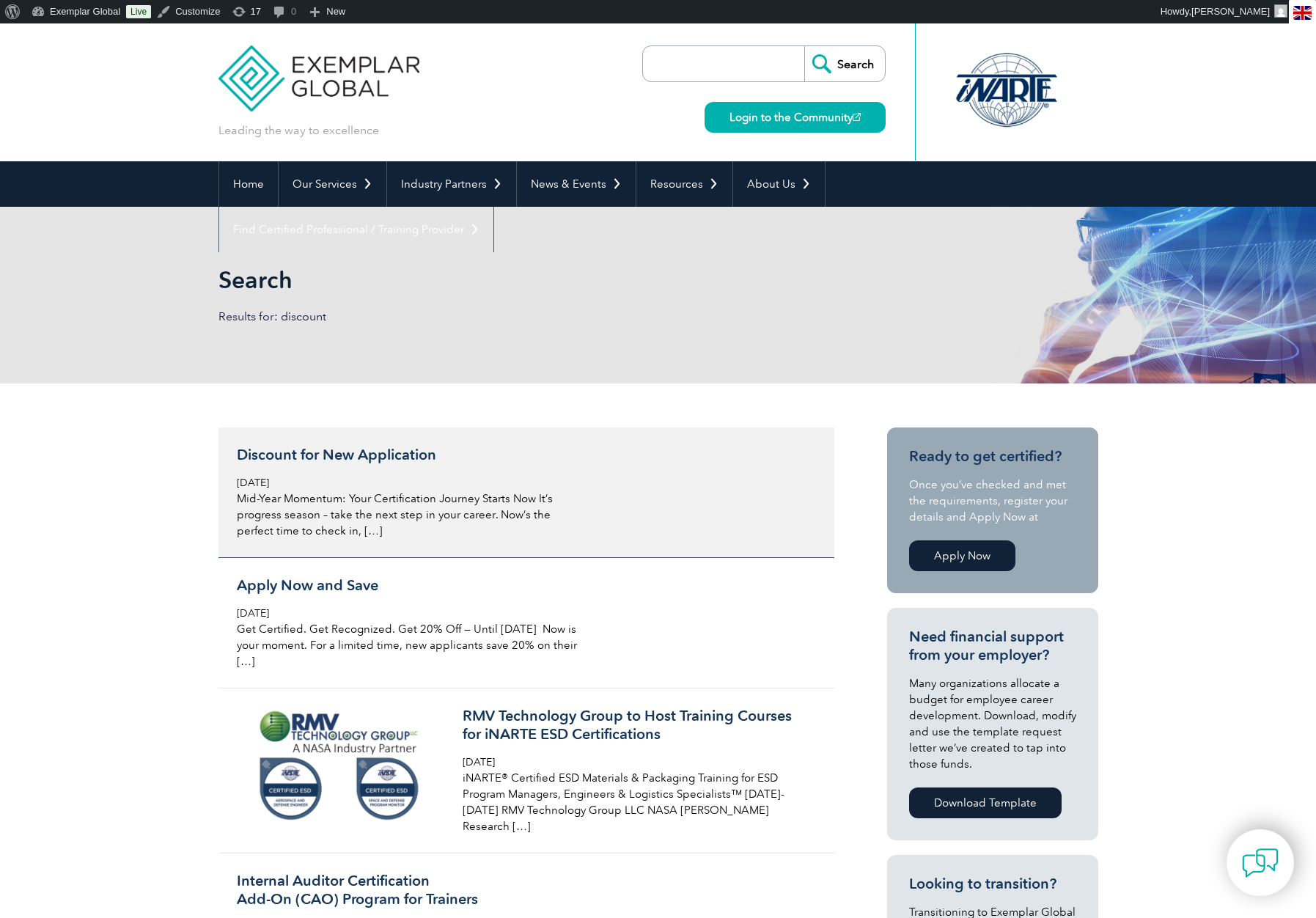
click at [374, 466] on div "Discount for New Application [DATE] Mid-Year Momentum: Your Certification Journ…" at bounding box center [411, 492] width 348 height 93
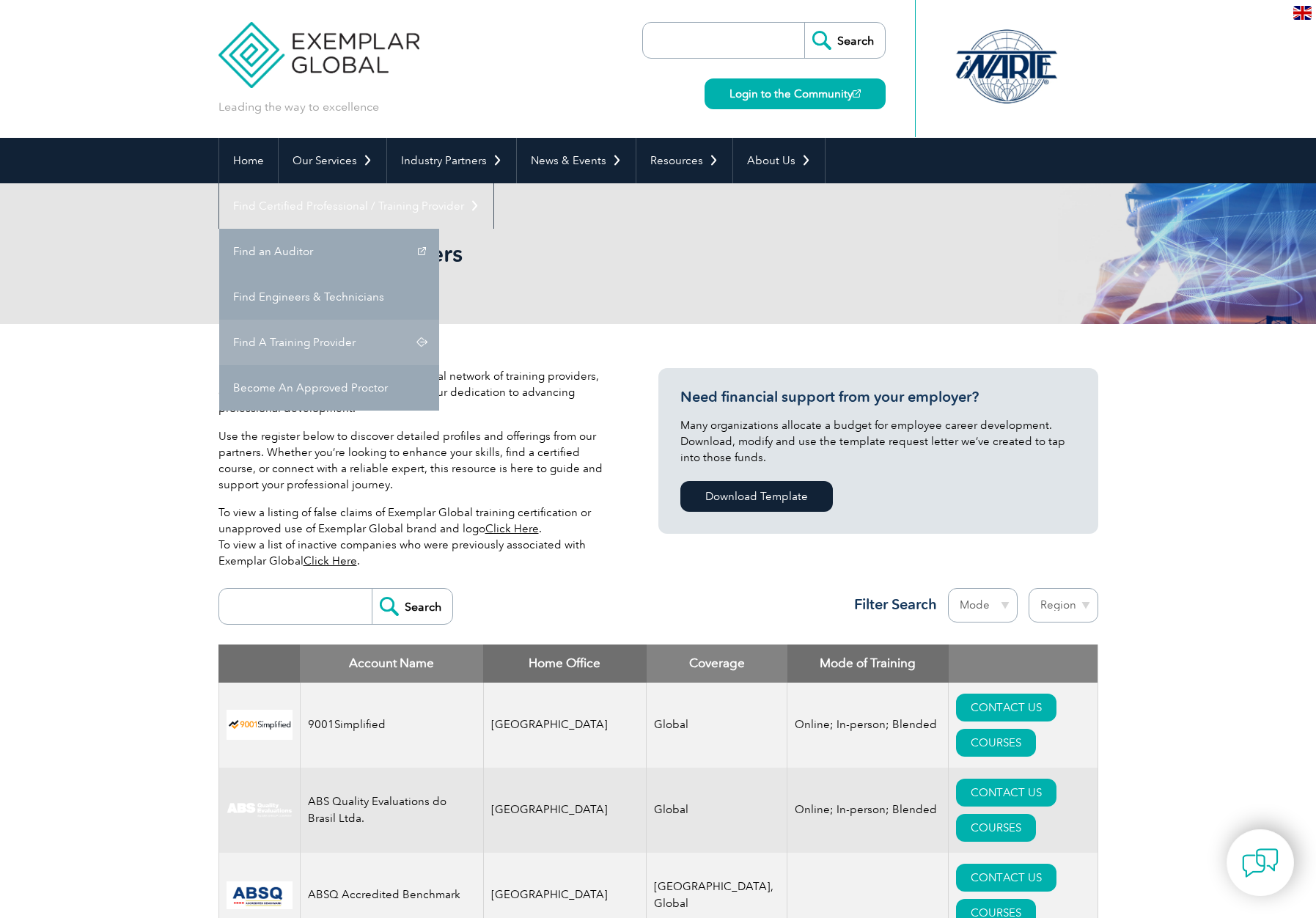
click at [439, 320] on link "Find A Training Provider" at bounding box center [329, 342] width 220 height 45
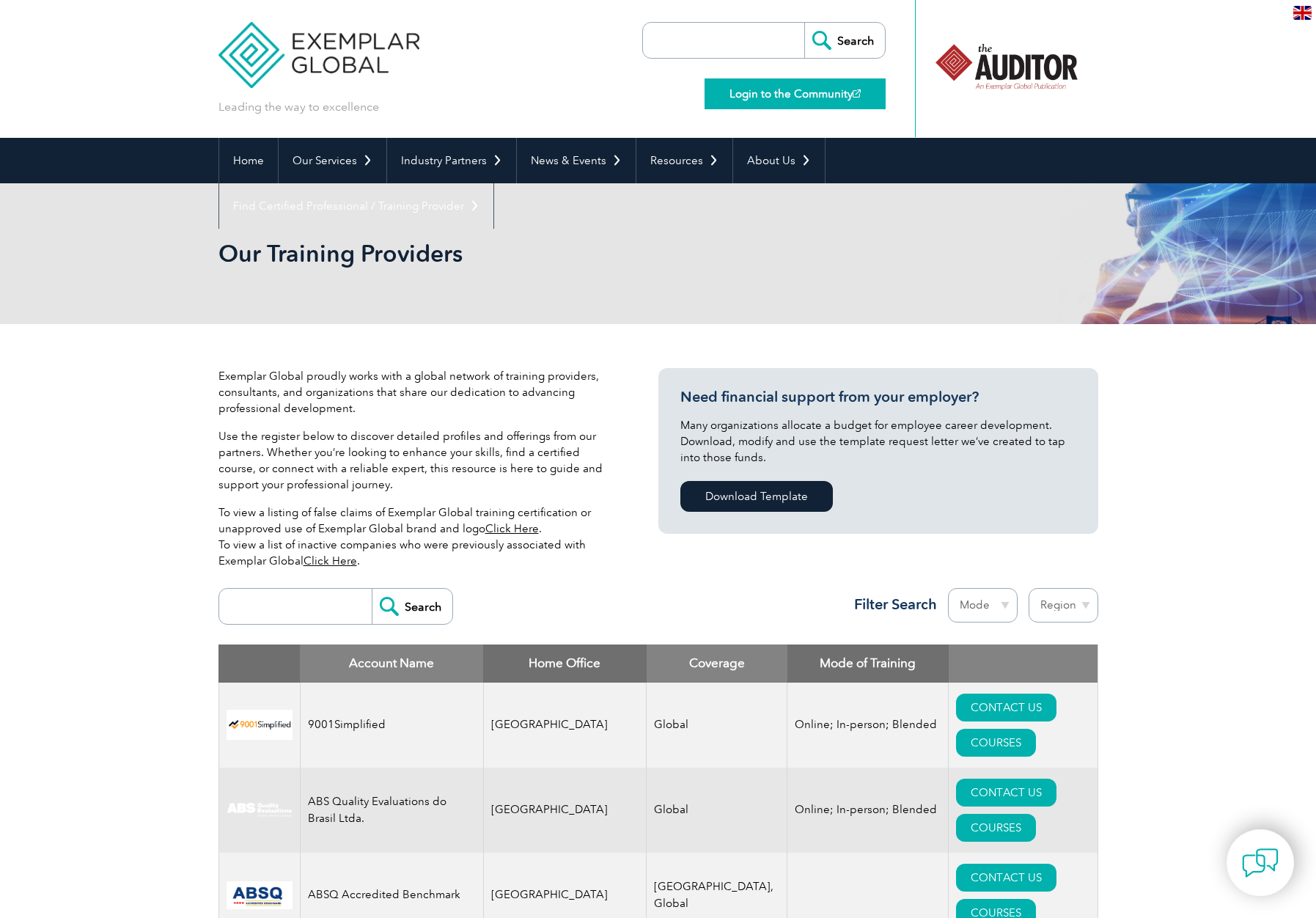
click at [766, 94] on link "Login to the Community" at bounding box center [795, 93] width 181 height 31
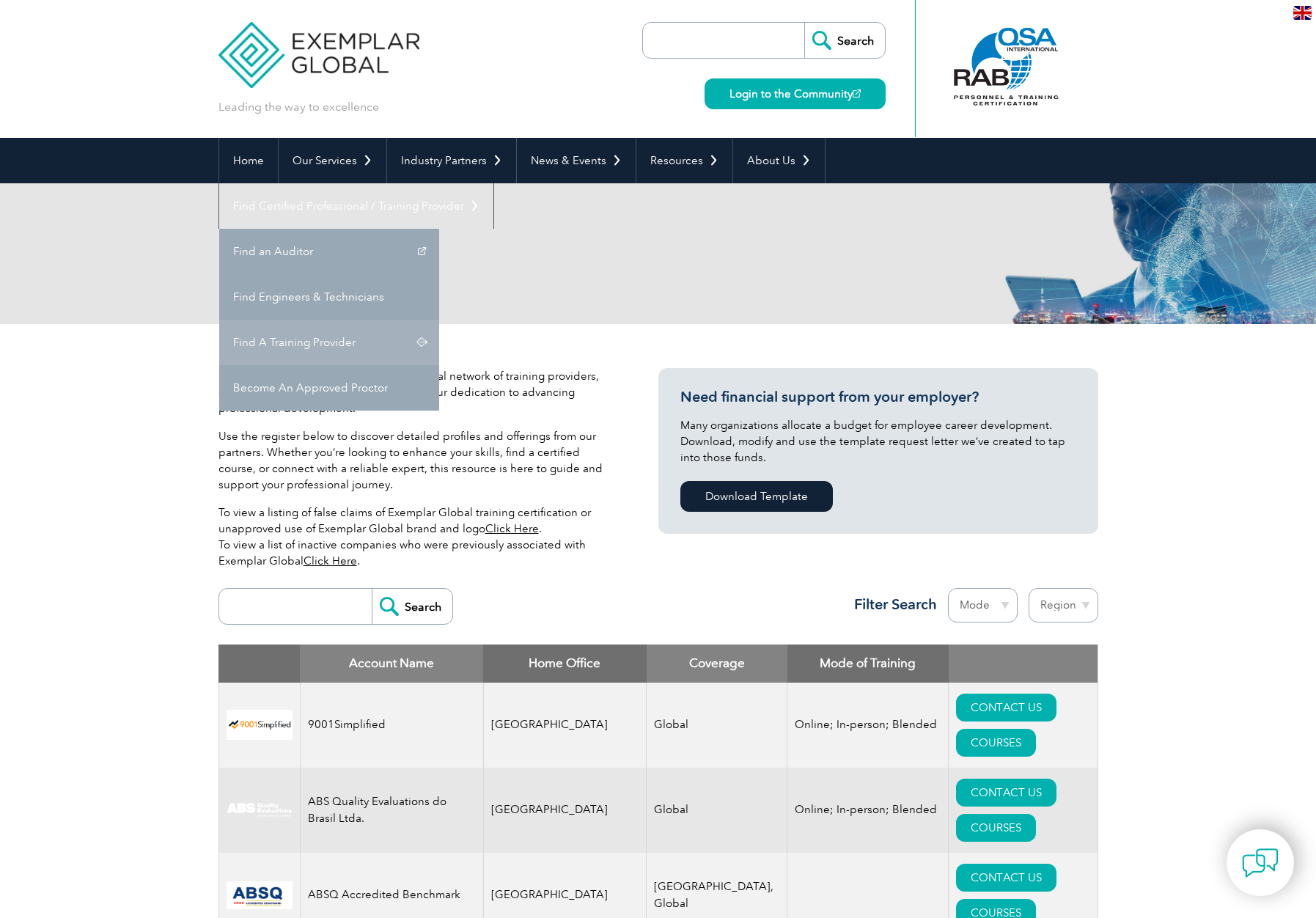
click at [439, 320] on link "Find A Training Provider" at bounding box center [329, 342] width 220 height 45
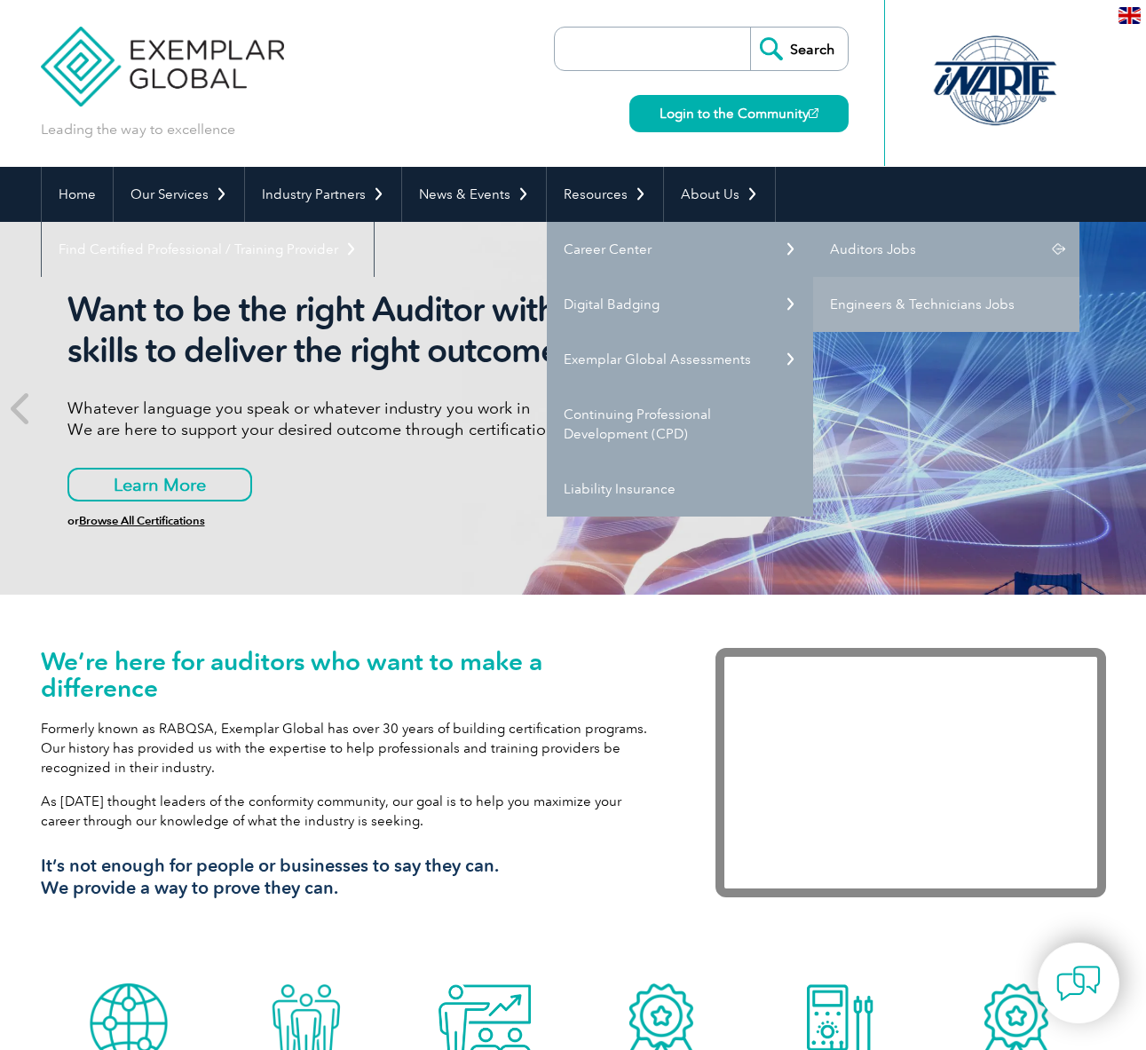
click at [860, 244] on link "Auditors Jobs" at bounding box center [946, 249] width 266 height 55
